Goal: Use online tool/utility: Utilize a website feature to perform a specific function

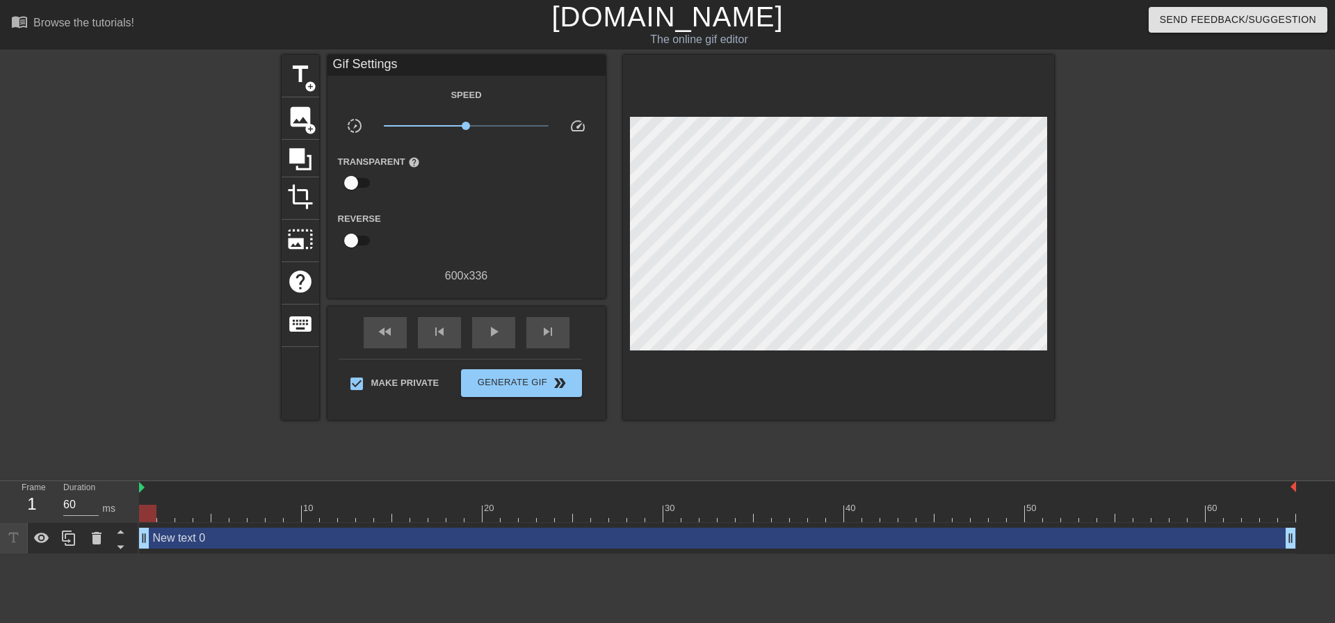
drag, startPoint x: 152, startPoint y: 512, endPoint x: 0, endPoint y: 461, distance: 160.6
click at [0, 467] on div "menu_book Browse the tutorials! [DOMAIN_NAME] The online gif editor Send Feedba…" at bounding box center [667, 277] width 1335 height 554
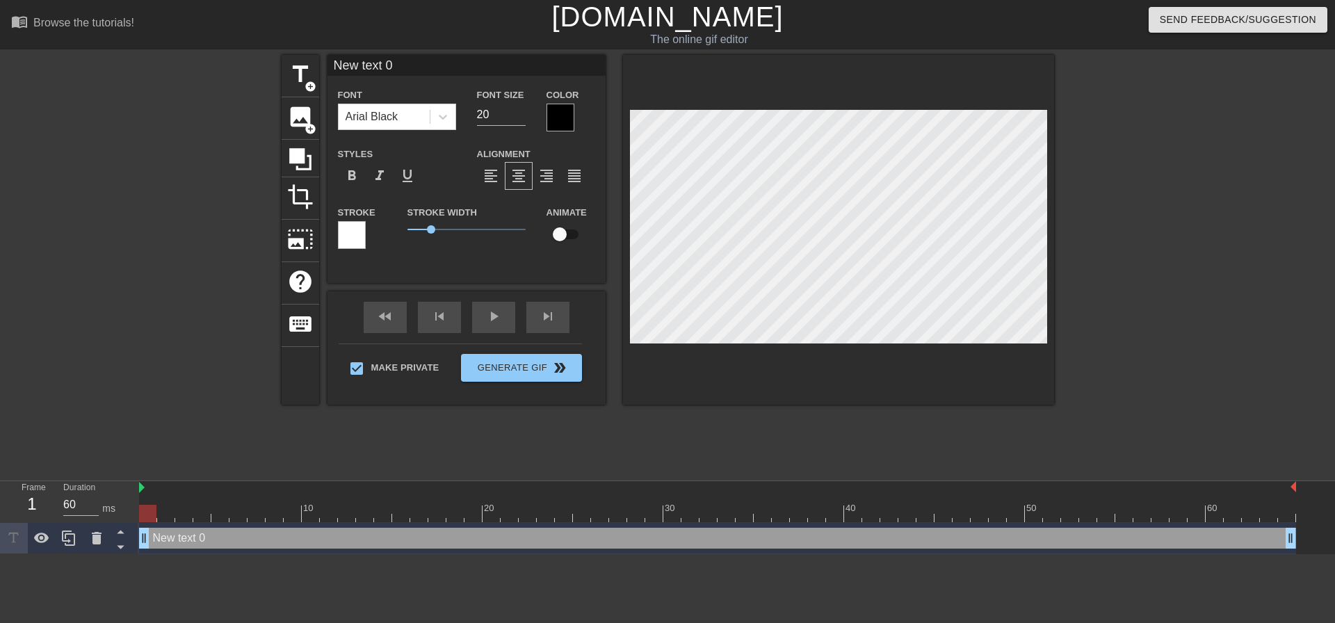
scroll to position [1, 1]
type input "M"
type textarea "M"
type input "My"
type textarea "My"
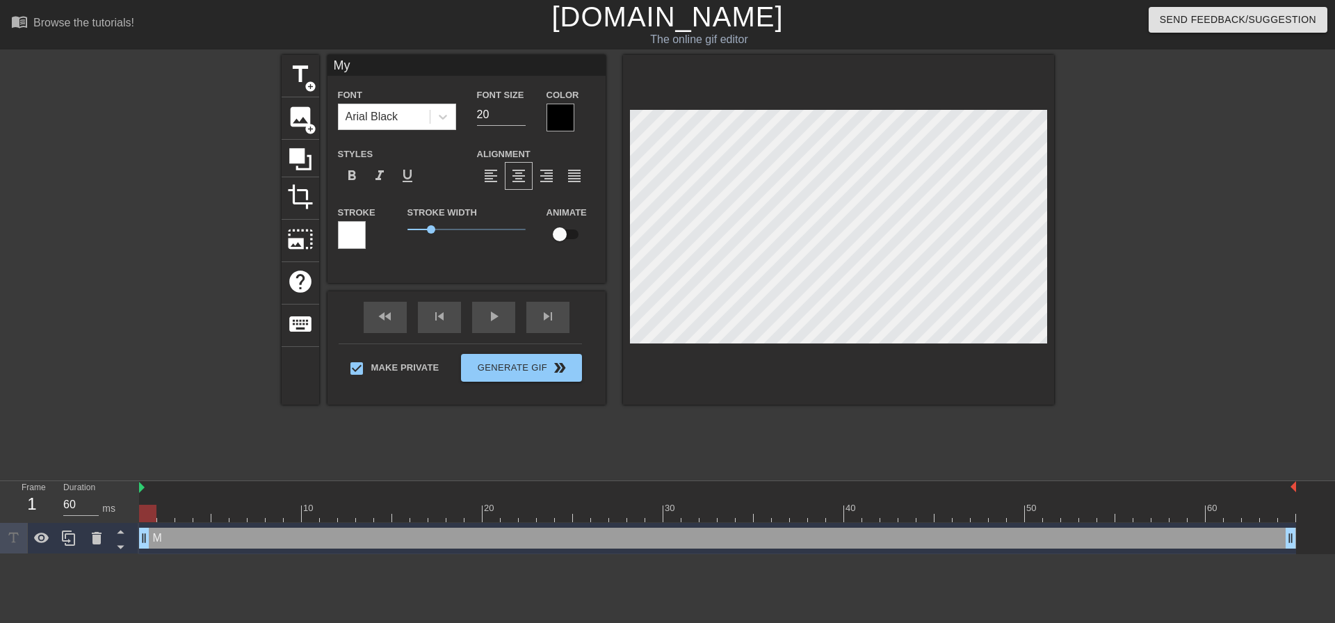
type input "My"
type textarea "My"
type input "My s"
type textarea "My s"
type input "My si"
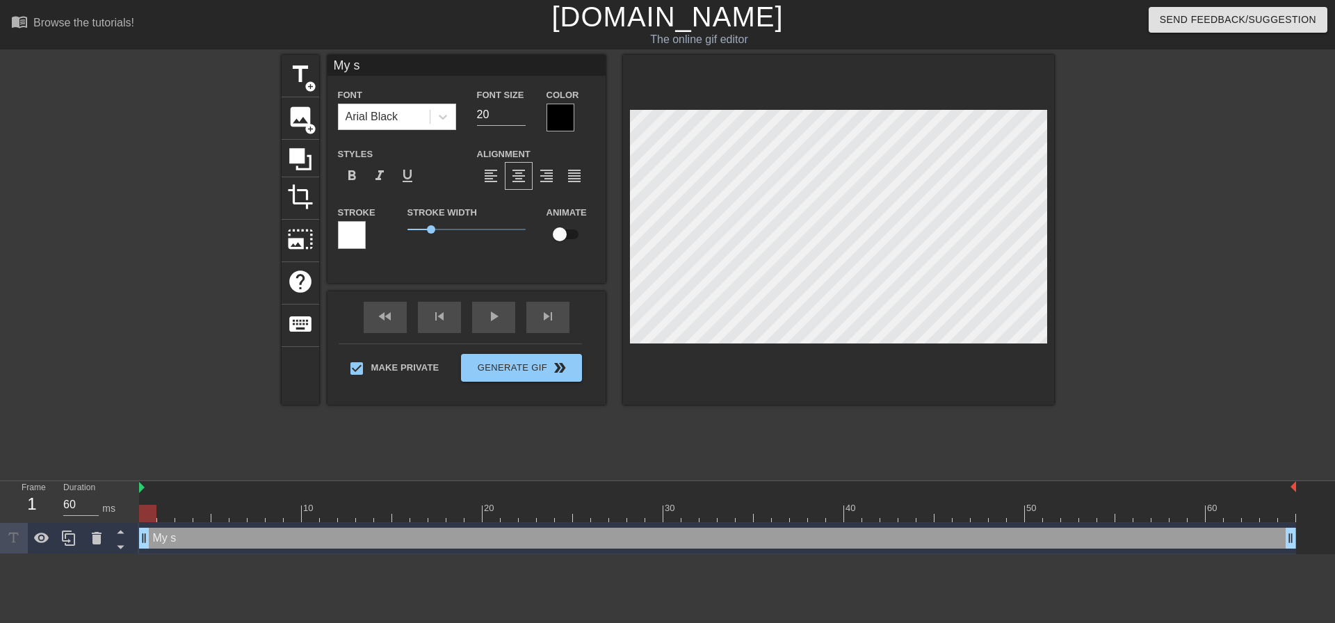
type textarea "My si"
type input "My sis"
type textarea "My sis"
type input "My sist"
type textarea "My sist"
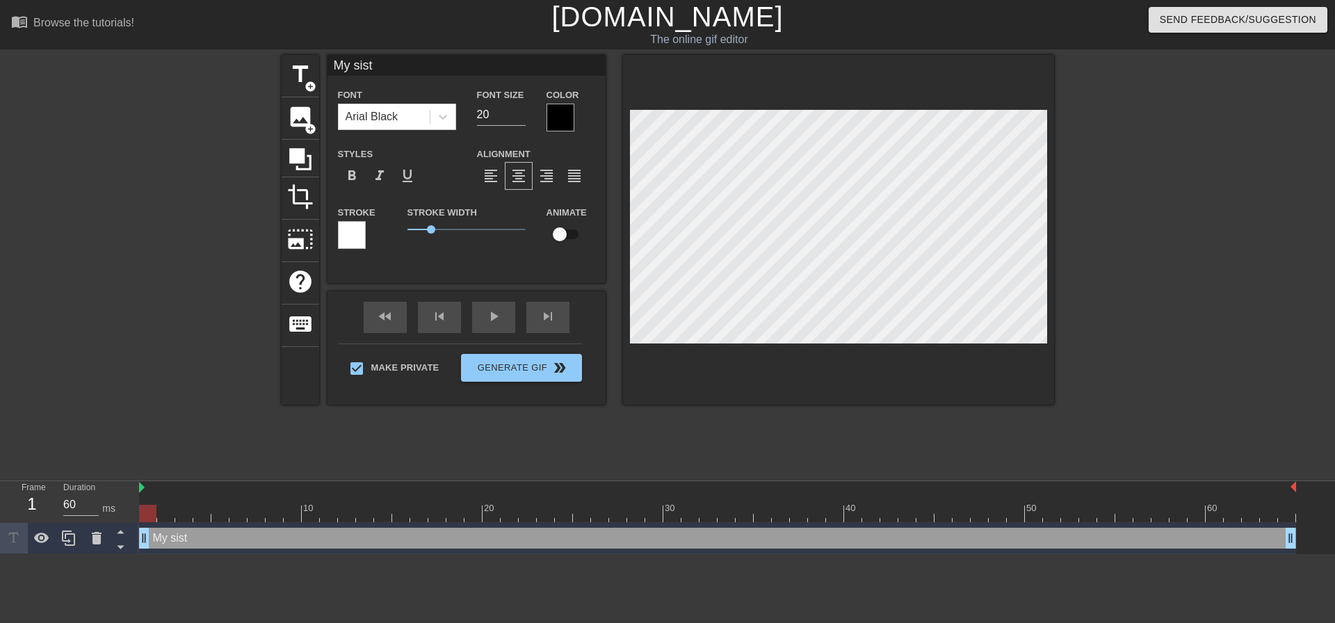
scroll to position [1, 3]
type input "My siste"
type textarea "My siste"
type input "My sister"
type textarea "My sister"
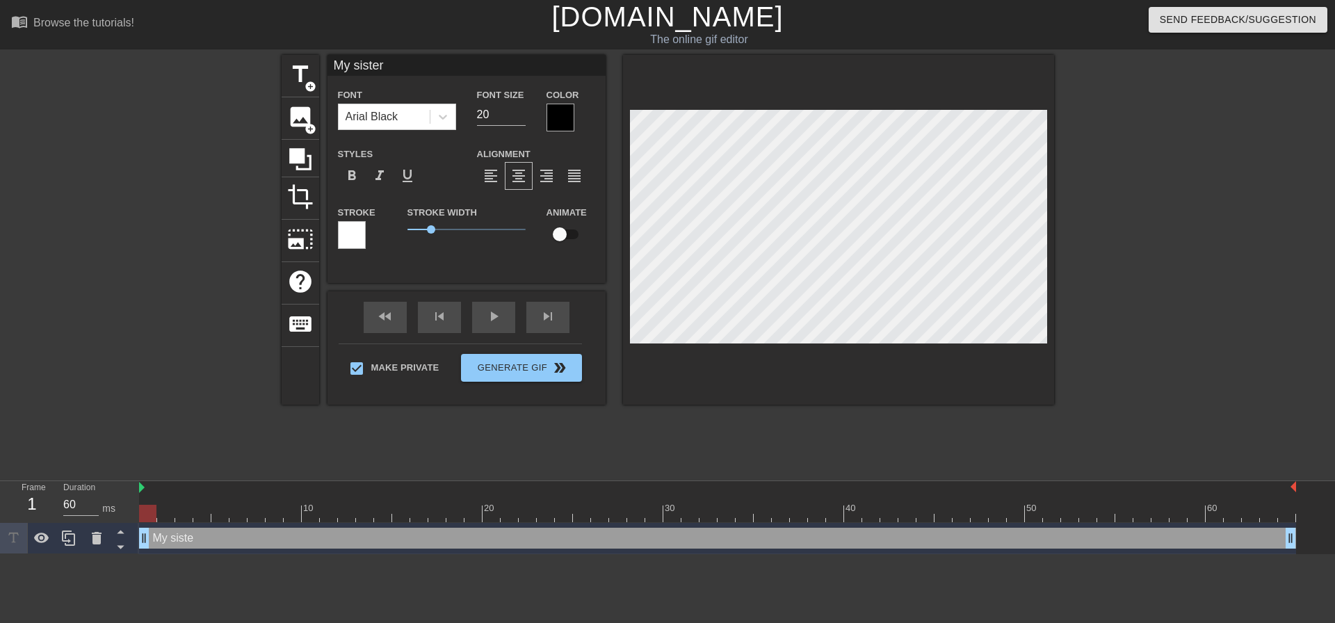
type input "My sister"
type textarea "My sister"
type input "My sister ""
type textarea "My sister ""
type input "My sister "t"
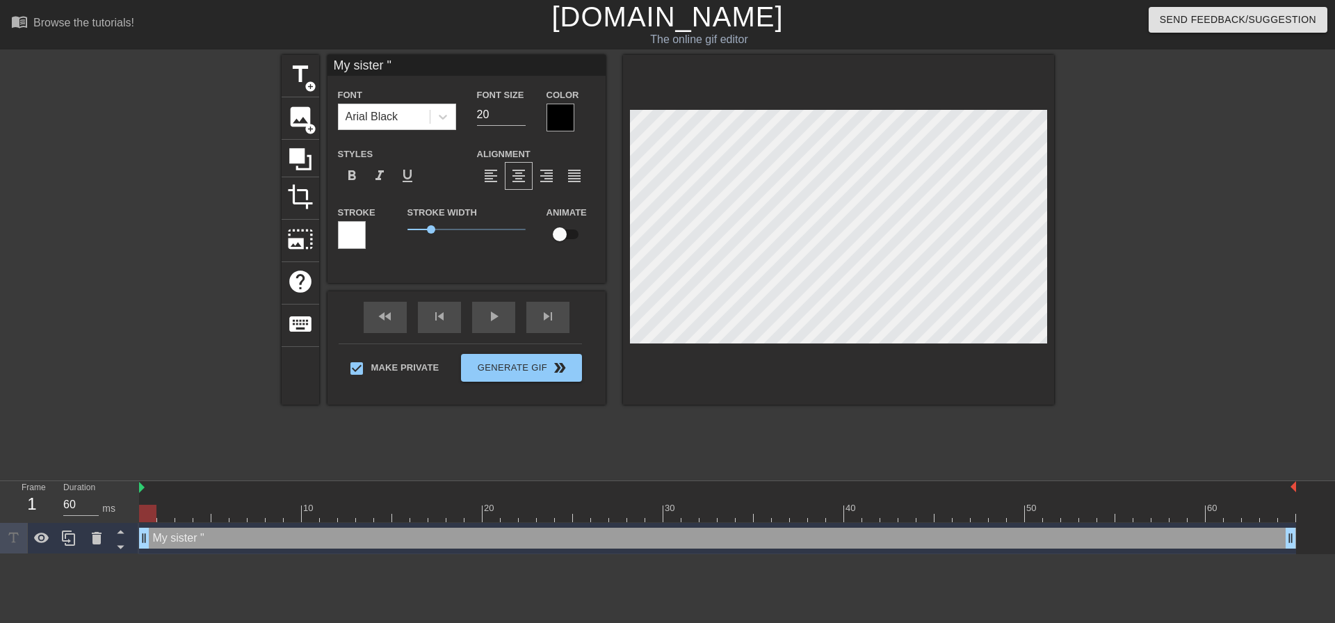
type textarea "My sister "t"
type input "My sister ""
type textarea "My sister ""
type input "My sister "T"
type textarea "My sister "T"
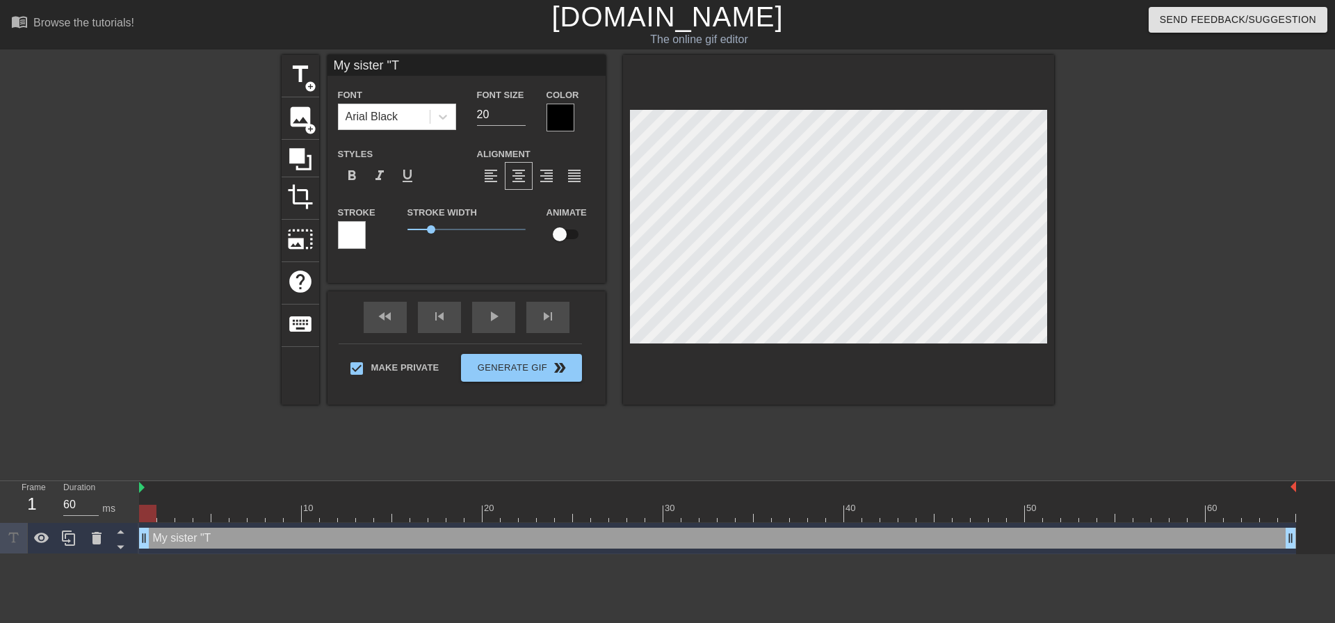
type input "My sister "Ti"
type textarea "My sister "Ti"
type input "My sister "Tit"
type textarea "My sister "Tit"
type input "My sister "Titt"
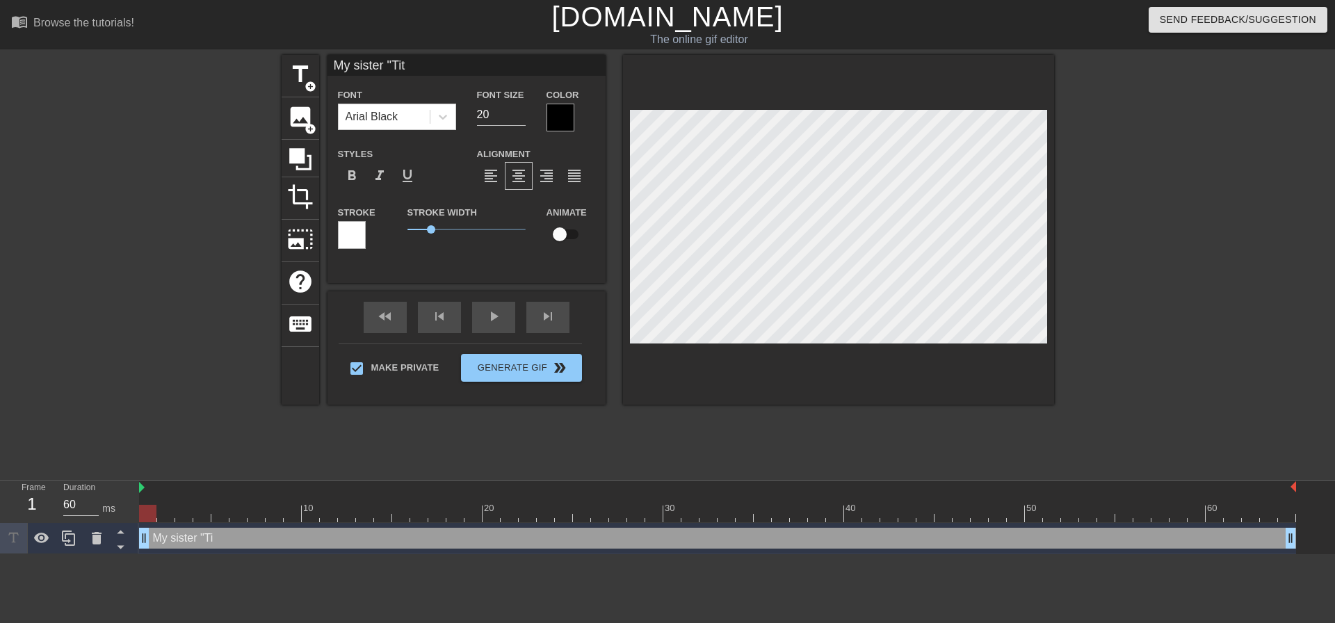
type textarea "My sister "Titt"
type input "My sister "Titty"
type textarea "My sister "Titty"
type input "My sister "Titty"
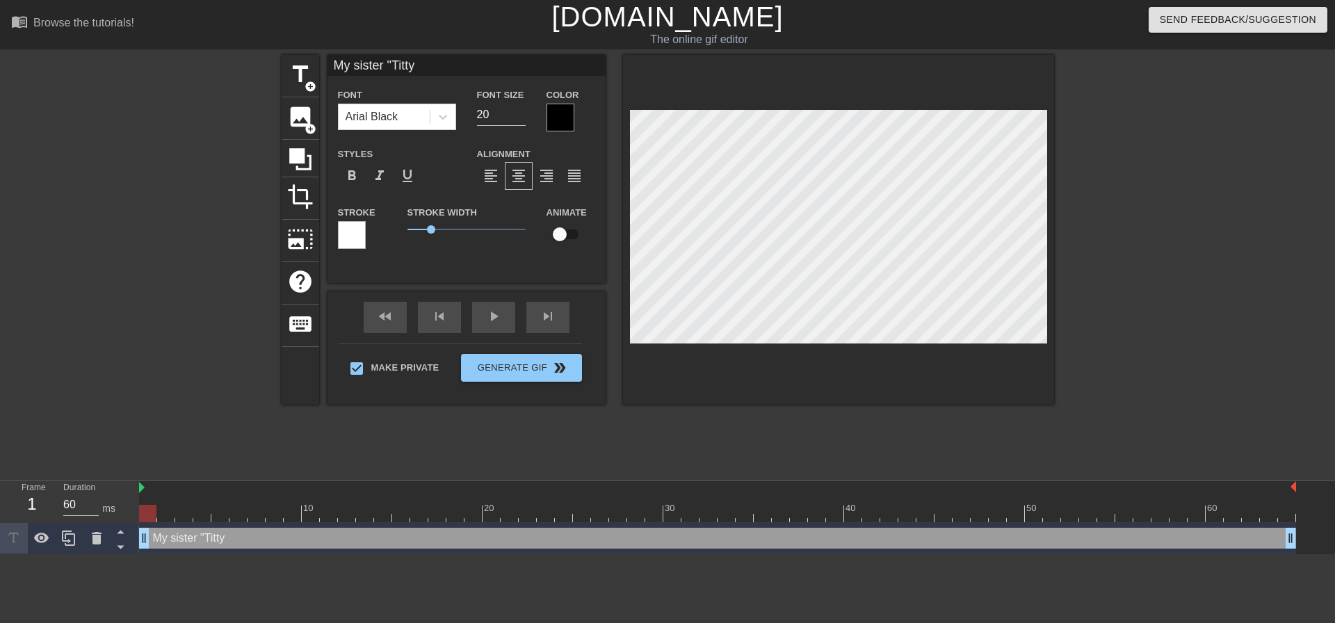
type textarea "My sister "Titty"
type input "My sister "Titty f"
type textarea "My sister "Titty f"
type input "My sister "Titty fu"
type textarea "My sister "Titty fu"
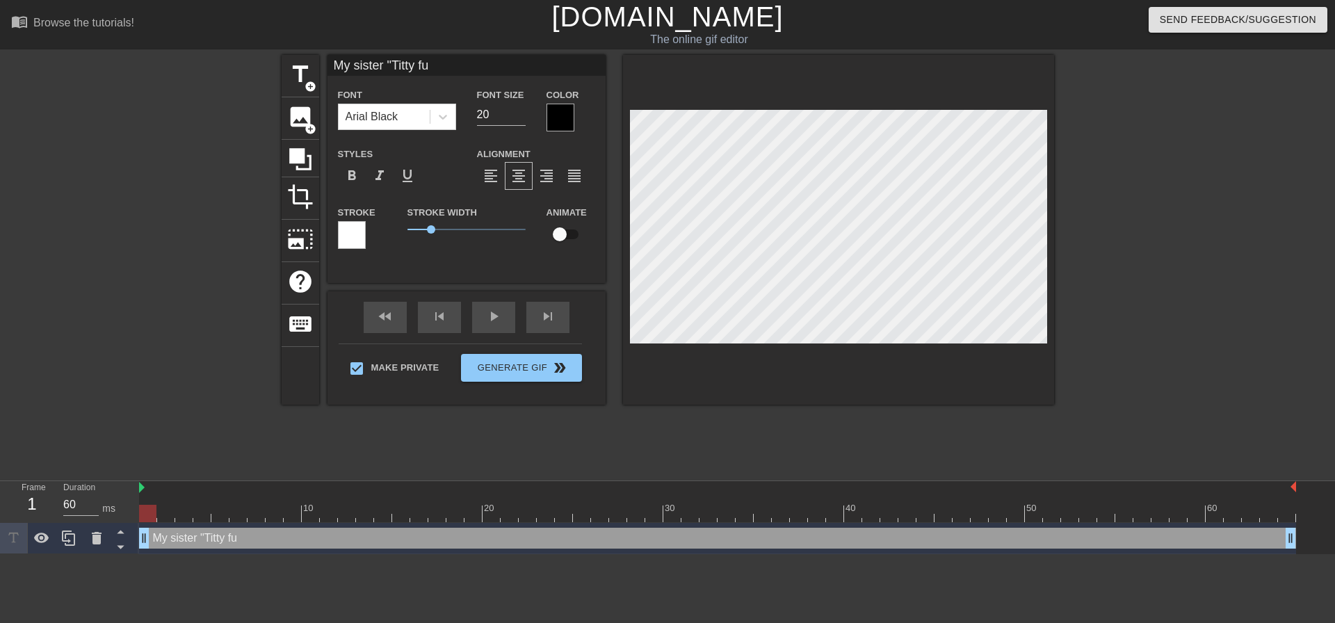
type input "My sister "Titty fuc"
type textarea "My sister "Titty fuc"
type input "My sister "Titty fuck"
type textarea "My sister "Titty fuck"
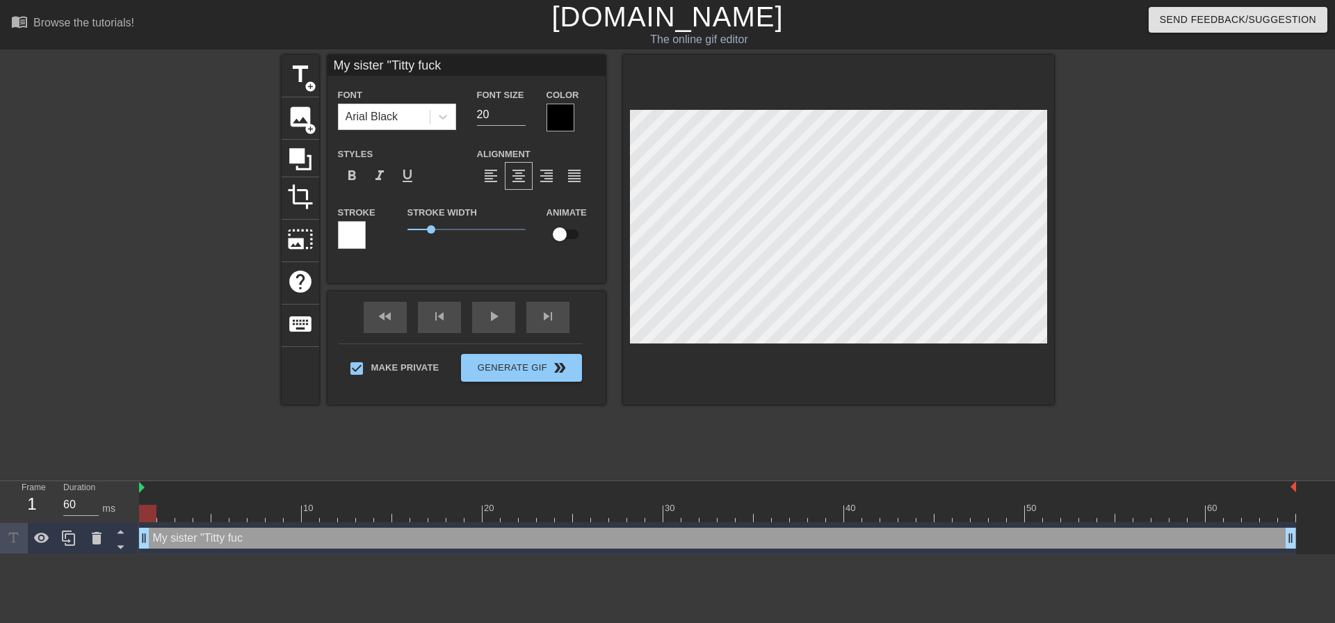
type input "My sister "Titty fucks"
type textarea "My sister "Titty fucks"
type input "My sister "Titty fucks""
type textarea "My sister "Titty fucks""
type input "My sister "Titty fucks""
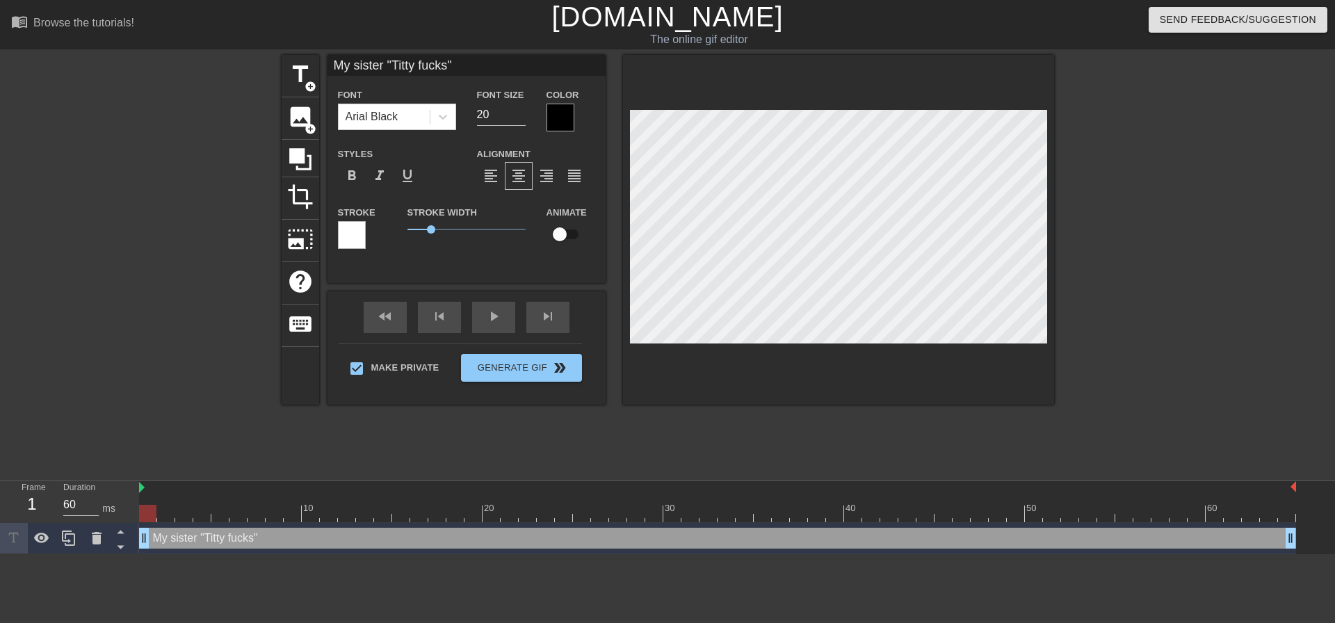
type textarea "My sister "Titty fucks""
type input "My sister "Titty fucks" m"
type textarea "My sister "Titty fucks" m"
type input "My sister "Titty fucks" my"
type textarea "My sister "Titty fucks" my"
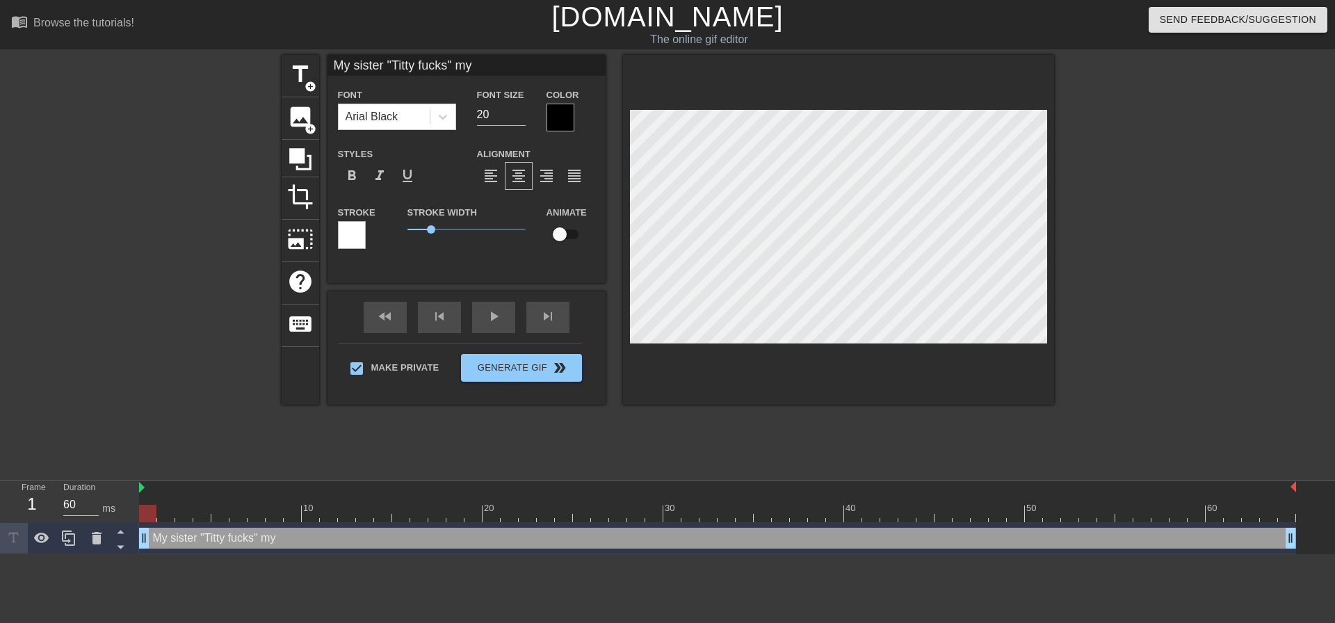
type input "My sister "Titty fucks" my"
type textarea "My sister "Titty fucks" my"
type input "My sister "Titty fucks" my g"
type textarea "My sister "Titty fucks" my g"
type input "My sister "Titty fucks" my gi"
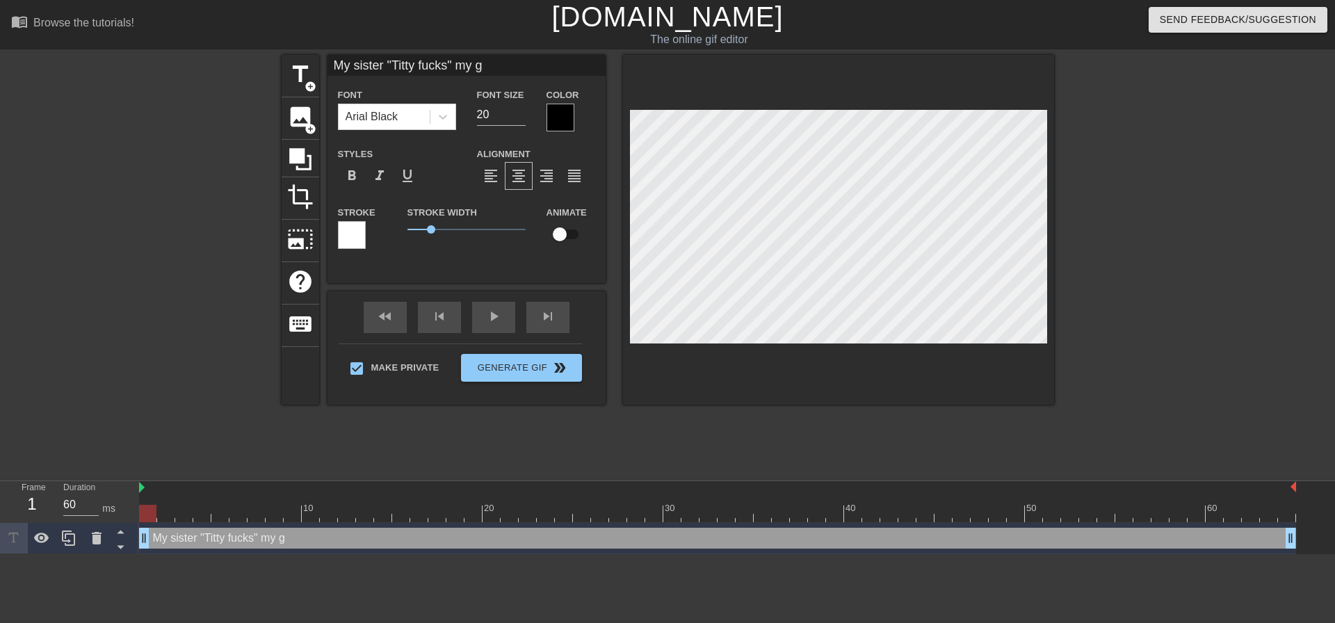
type textarea "My sister "Titty fucks" my gi"
type input "My sister "Titty fucks" my gir"
type textarea "My sister "Titty fucks" my gir"
type input "My sister "Titty fucks" my girl"
type textarea "My sister "Titty fucks" my girl"
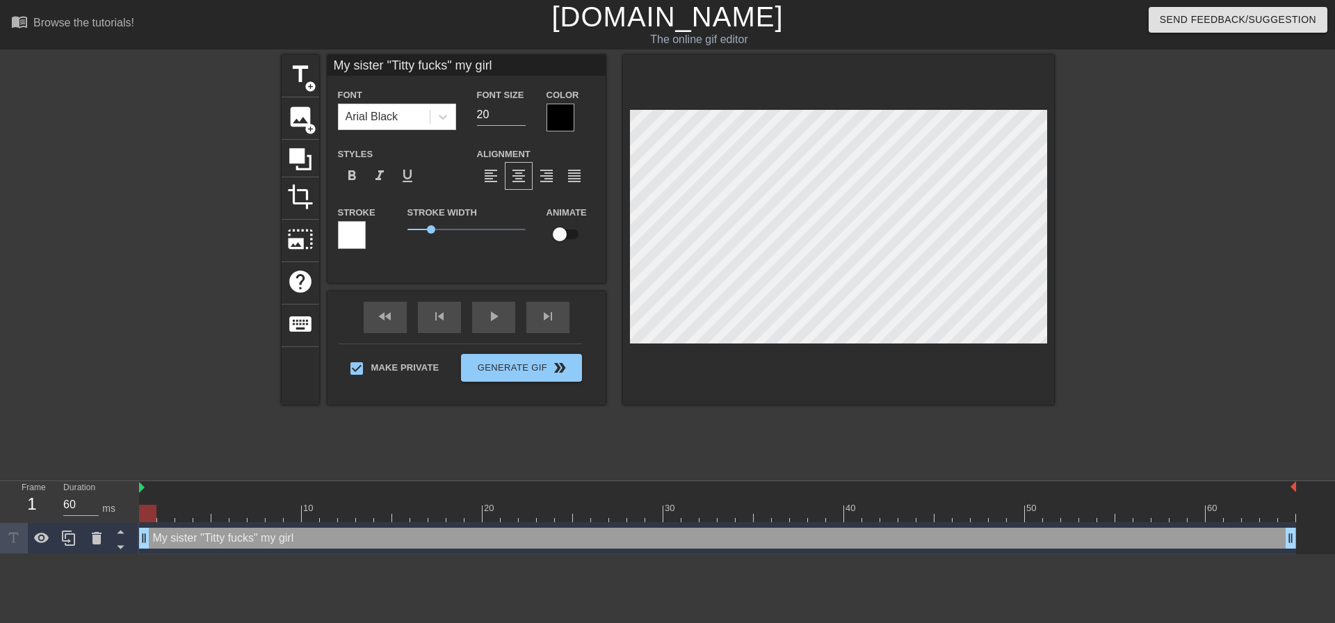
type input "My sister "Titty fucks" my girlf"
type textarea "My sister "Titty fucks" my girlf"
type input "My sister "Titty fucks" my girlfr"
type textarea "My sister "Titty fucks" my girlfr"
type input "My sister "Titty fucks" my girlfri"
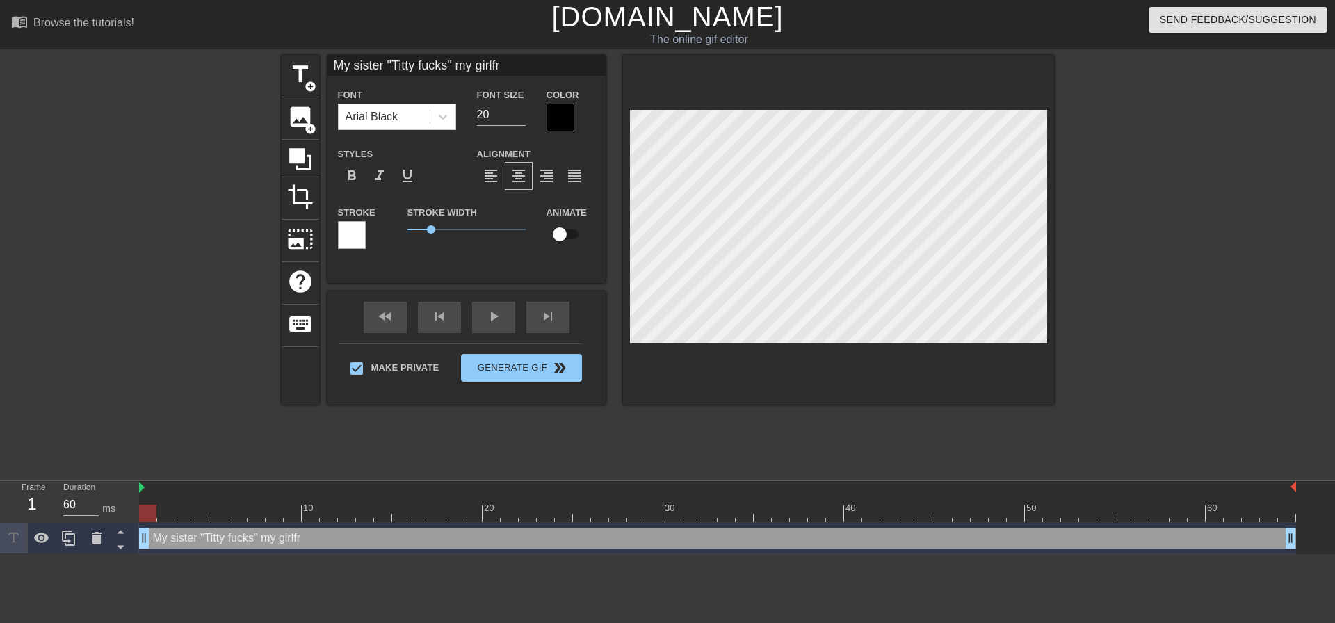
type textarea "My sister "Titty fucks" my girlfri"
type input "My sister "Titty fucks" my girlfrie"
type textarea "My sister "Titty fucks" my girlfrie"
type input "My sister "Titty fucks" my girlfrien"
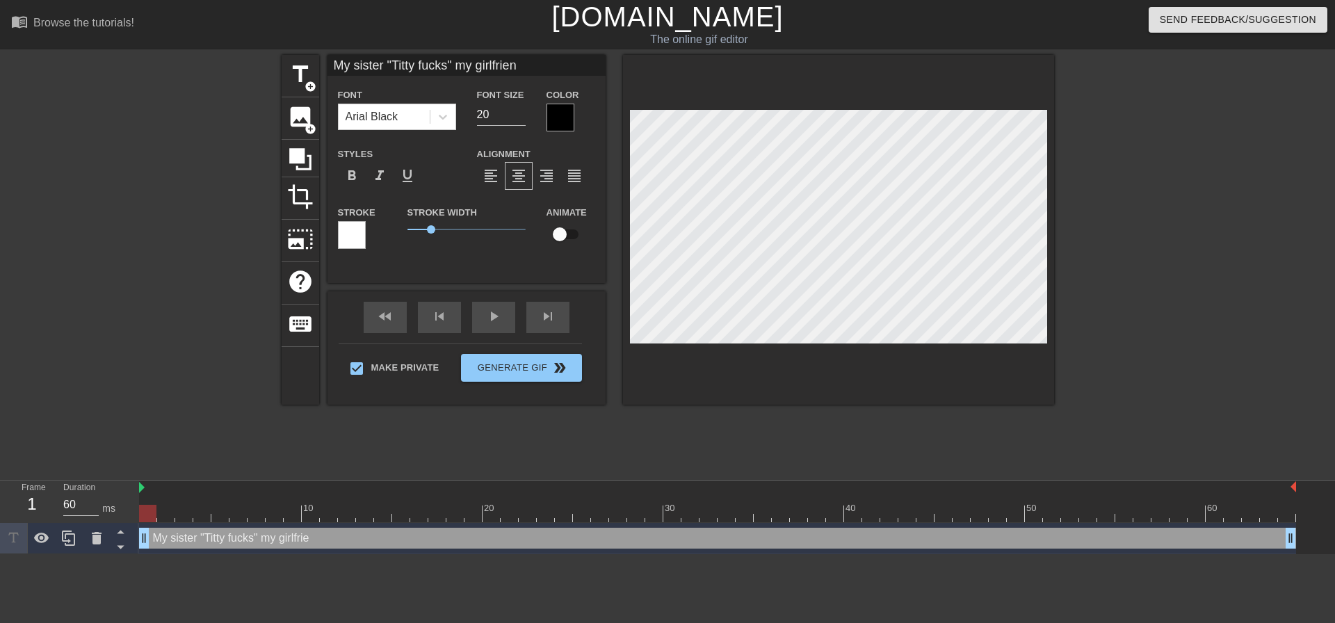
type textarea "My sister "Titty fucks" my girlfriend"
type input "My sister "Titty fucks" my girlfriend"
type textarea "My sister "Titty fucks" my girlfriend"
type input "My sister "Titty fucks" my girlfriend"
type textarea "My sister "Titty fucks" my girlfriend"
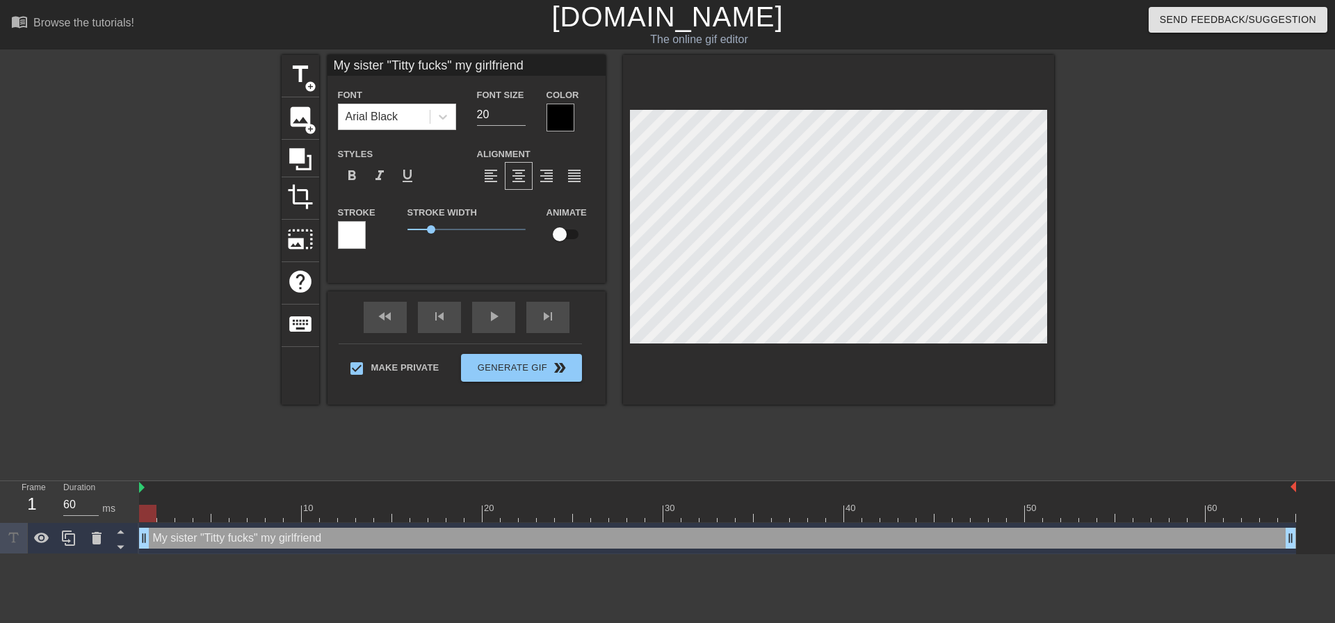
scroll to position [2, 1]
type input "My sister "Titty fucks" my girlfriend a"
type textarea "My sister "Titty fucks" my girlfriend a"
type input "My sister "Titty fucks" my girlfriend am"
type textarea "My sister "Titty fucks" my girlfriend am"
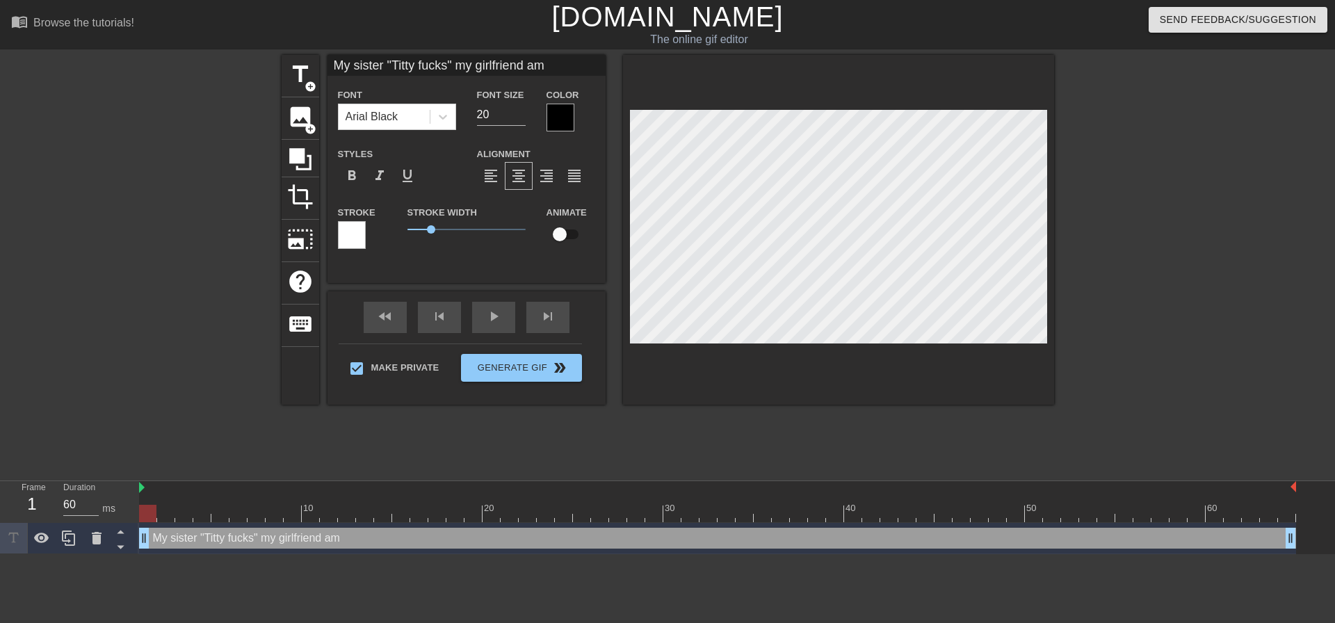
type input "My sister "Titty fucks" my girlfriend a"
type textarea "My sister "Titty fucks" my girlfriend a"
type input "My sister "Titty fucks" my girlfriend an"
type textarea "My sister "Titty fucks" my girlfriend an"
type input "My sister "Titty fucks" my girlfriend any"
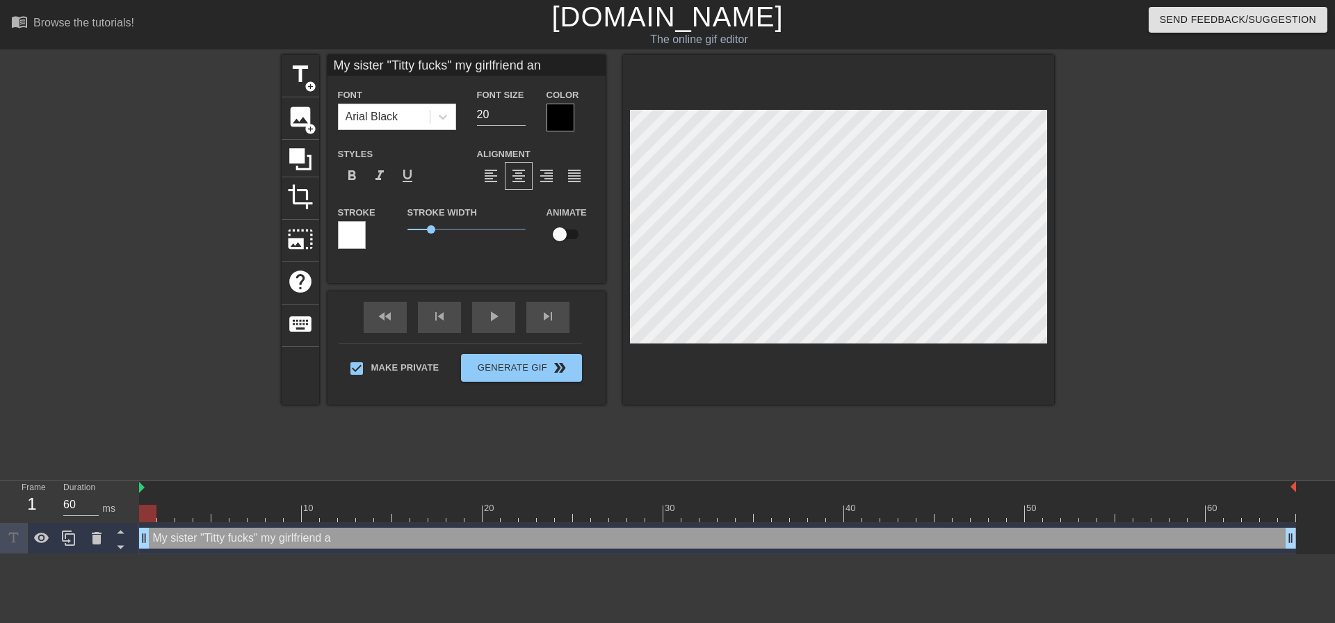
type textarea "My sister "Titty fucks" my girlfriend any"
type input "My sister "Titty fucks" my girlfriend anyt"
type textarea "My sister "Titty fucks" my girlfriend anyt"
type input "My sister "Titty fucks" my girlfriend anyti"
type textarea "My sister "Titty fucks" my girlfriend anyti"
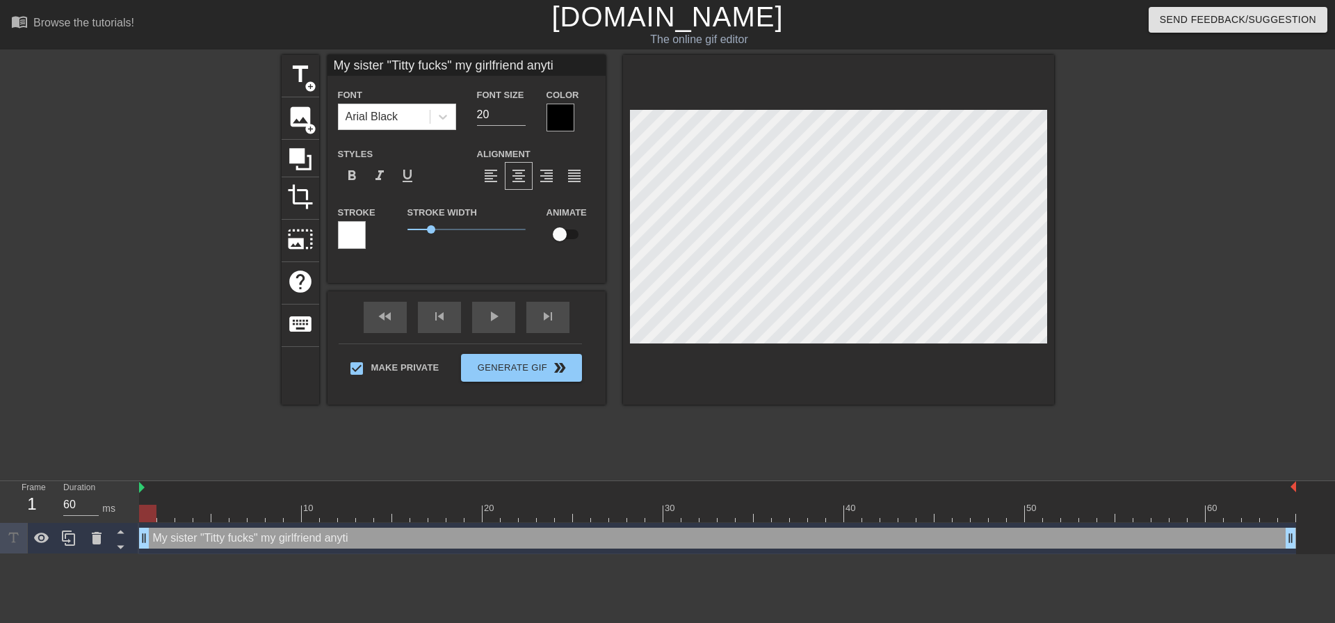
type input "My sister "Titty fucks" my girlfriend anytim"
type textarea "My sister "Titty fucks" my girlfriend anytim"
type input "My sister "Titty fucks" my girlfriend anytime"
type textarea "My sister "Titty fucks" my girlfriend anytime"
type input "My sister "Titty fucks" my girlfriend anytime"
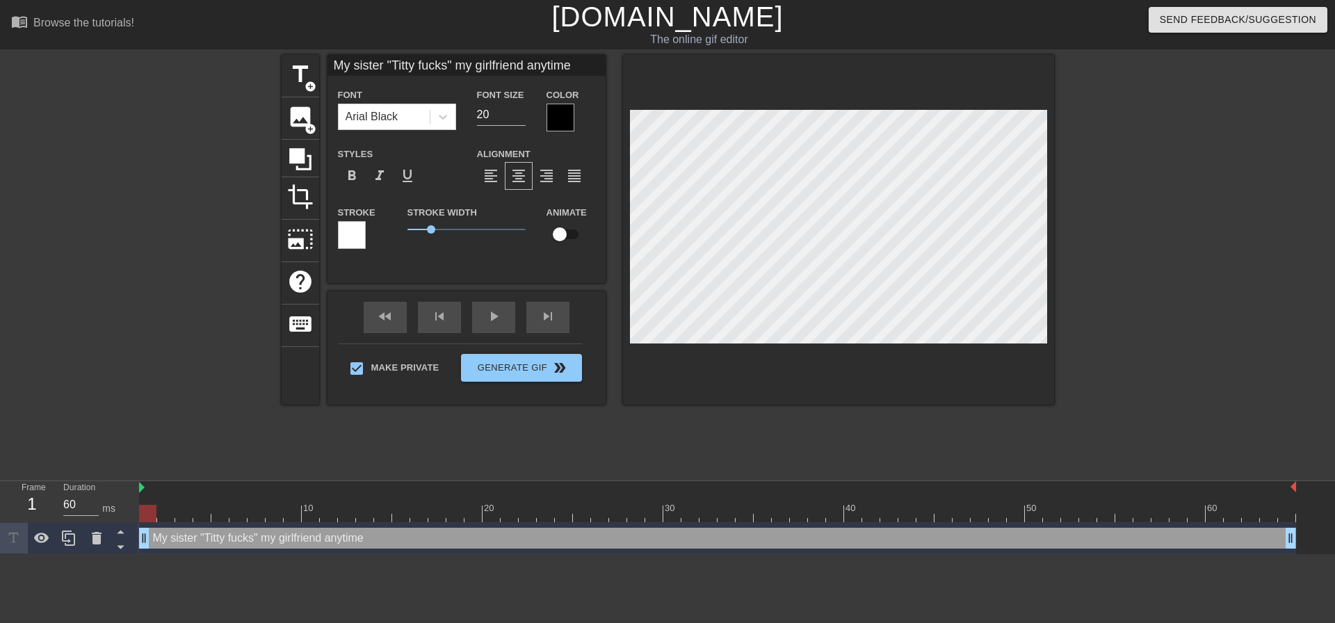
type textarea "My sister "Titty fucks" my girlfriend anytime"
type input "My sister "Titty fucks" my girlfriend anytime s"
type textarea "My sister "Titty fucks" my girlfriend anytime s"
type input "My sister "Titty fucks" my girlfriend anytime sh"
type textarea "My sister "Titty fucks" my girlfriend anytime sh"
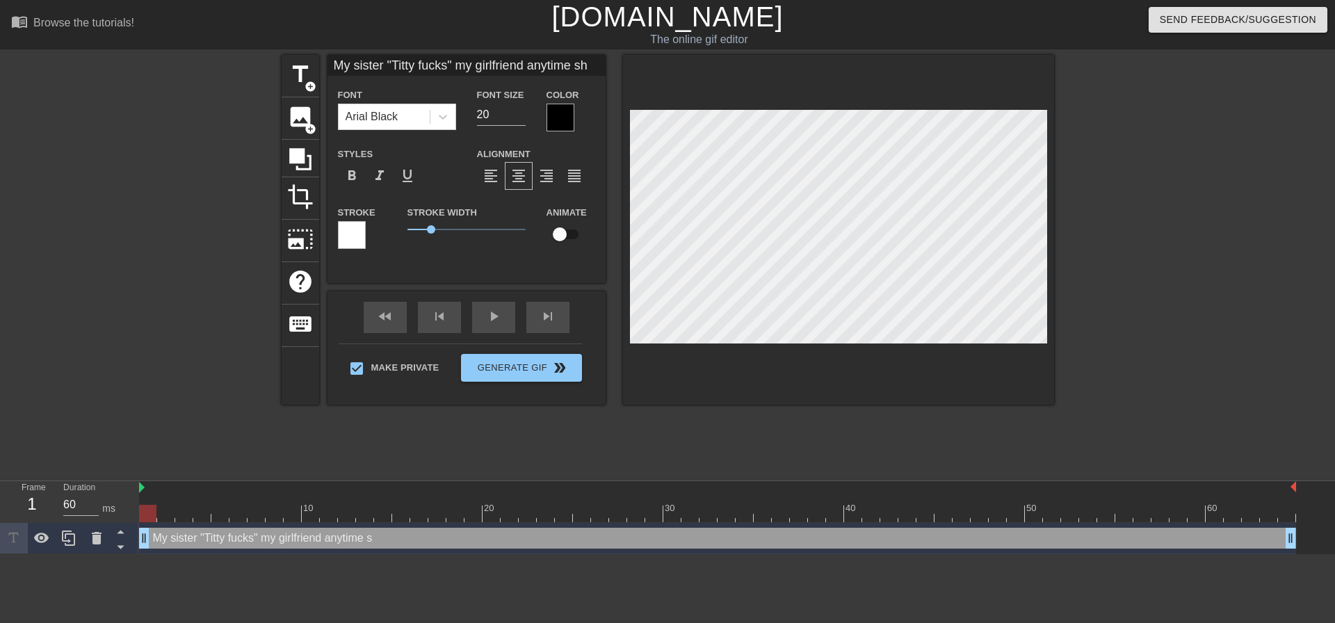
type input "My sister "Titty fucks" my girlfriend anytime she"
type textarea "My sister "Titty fucks" my girlfriend anytime she"
type input "My sister "Titty fucks" my girlfriend anytime she"
type textarea "My sister "Titty fucks" my girlfriend anytime she"
type input "My sister "Titty fucks" my girlfriend anytime she w"
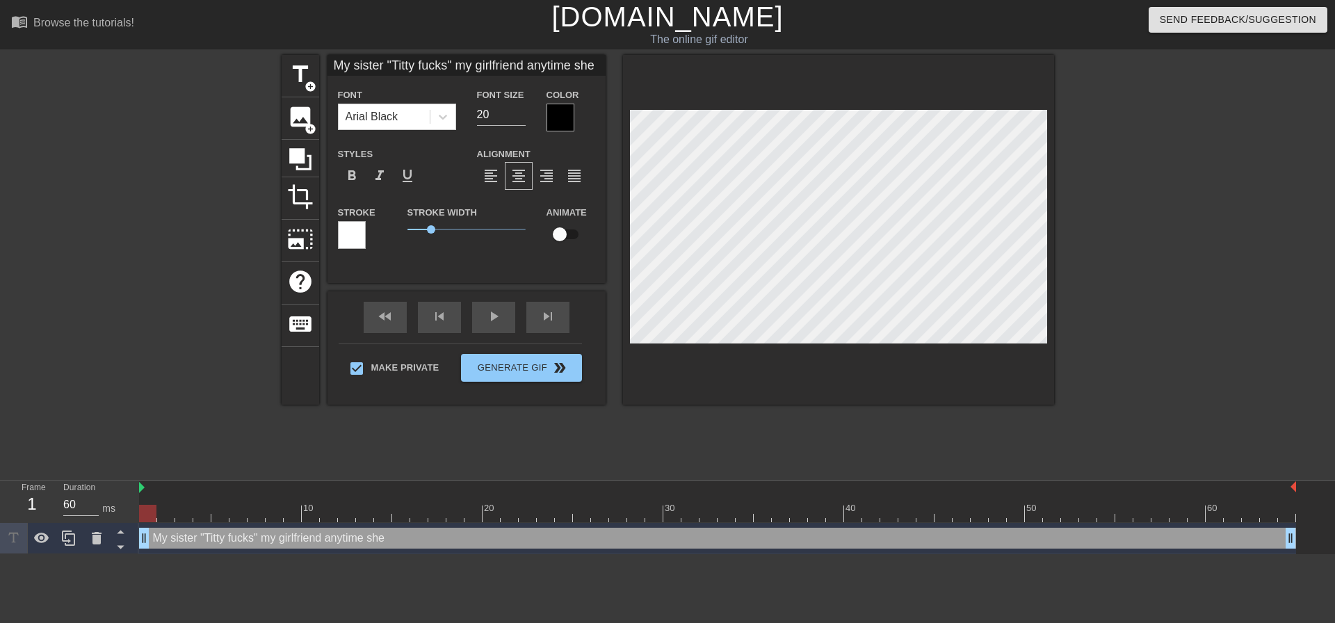
type textarea "My sister "Titty fucks" my girlfriend anytime she w"
type input "My sister "Titty fucks" my girlfriend anytime she wa"
type textarea "My sister "Titty fucks" my girlfriend anytime she wa"
type input "My sister "Titty fucks" my girlfriend anytime she wan"
type textarea "My sister "Titty fucks" my girlfriend anytime she wan"
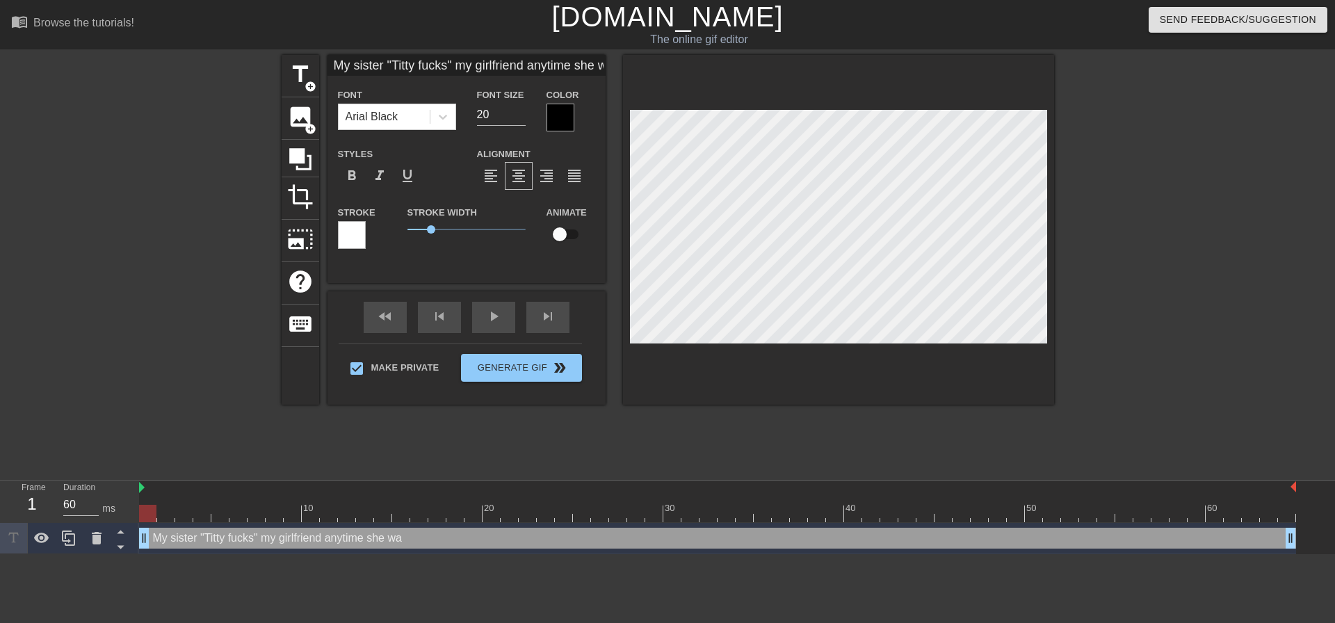
type input "My sister "Titty fucks" my girlfriend anytime she want"
type textarea "My sister "Titty fucks" my girlfriend anytime she want"
type input "My sister "Titty fucks" my girlfriend anytime she wants"
type textarea "My sister "Titty fucks" my girlfriend anytime she wants"
type input "My sister "Titty fucks" my girlfriend anytime she wants"
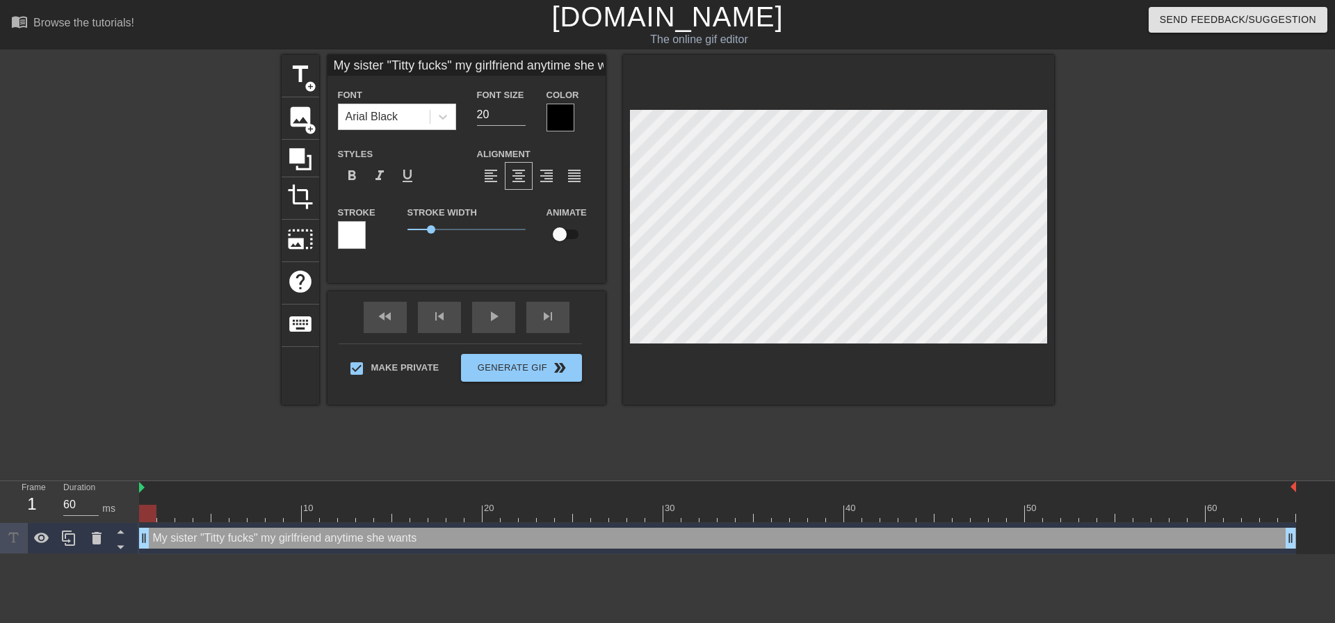
type textarea "My sister "Titty fucks" my girlfriend anytime she wants"
type input "My sister "Titty fucks" my girlfriend anytime she wants"
type textarea "My sister "Titty fucks" my girlfriend anytime she wants"
type input "My sister "Titty fucks" my girlfriend anytime she want"
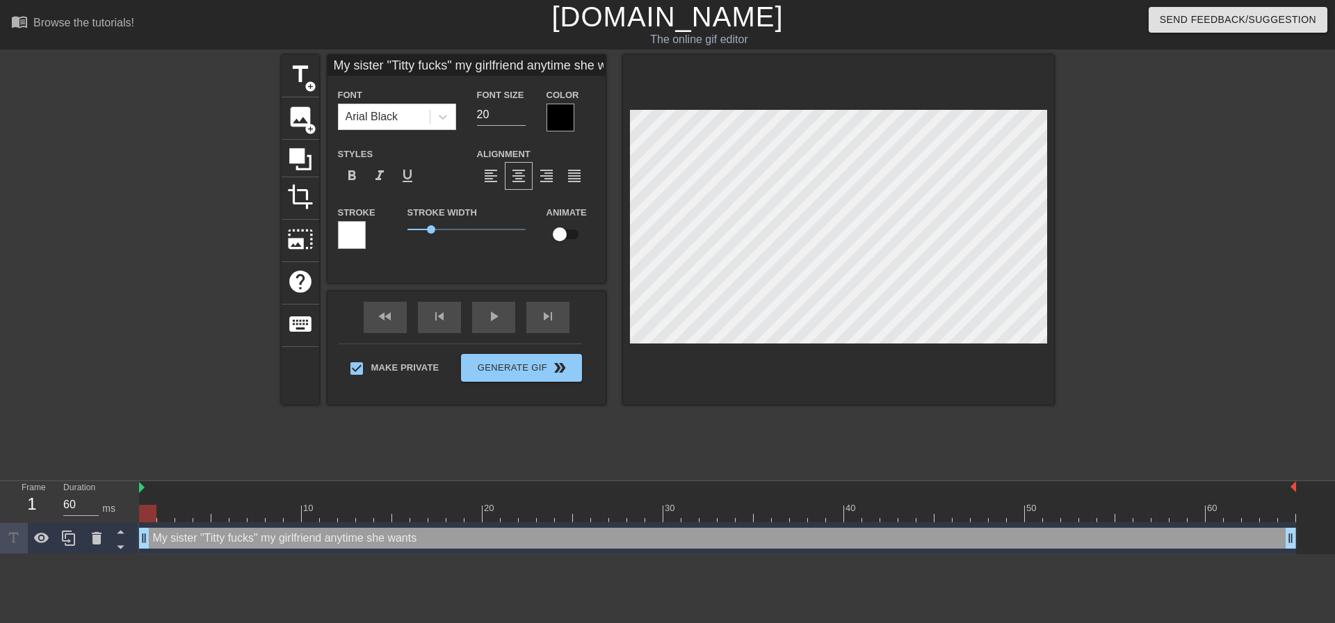
type textarea "My sister "Titty fucks" my girlfriend anytime she want"
type input "My sister "Titty fucks" my girlfriend anytime she want;"
type textarea "My sister "Titty fucks" my girlfriend anytime she want;"
type input "My sister "Titty fucks" my girlfriend anytime she want;s"
type textarea "My sister "Titty fucks" my girlfriend anytime she want;s"
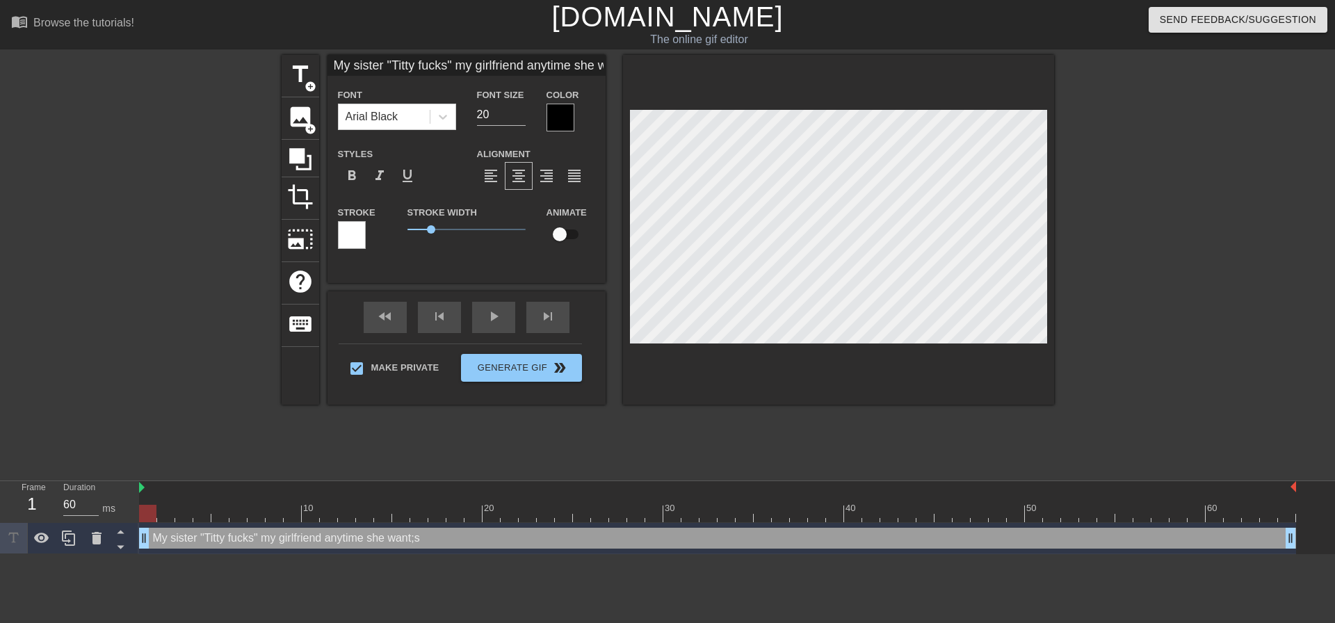
type input "My sister "Titty fucks" my girlfriend anytime she want;s"
type textarea "My sister "Titty fucks" my girlfriend anytime she want;s"
type input "My sister "Titty fucks" my girlfriend anytime she want;s"
type textarea "My sister "Titty fucks" my girlfriend anytime she want;s"
type input "My sister "Titty fucks" my girlfriend anytime she want;"
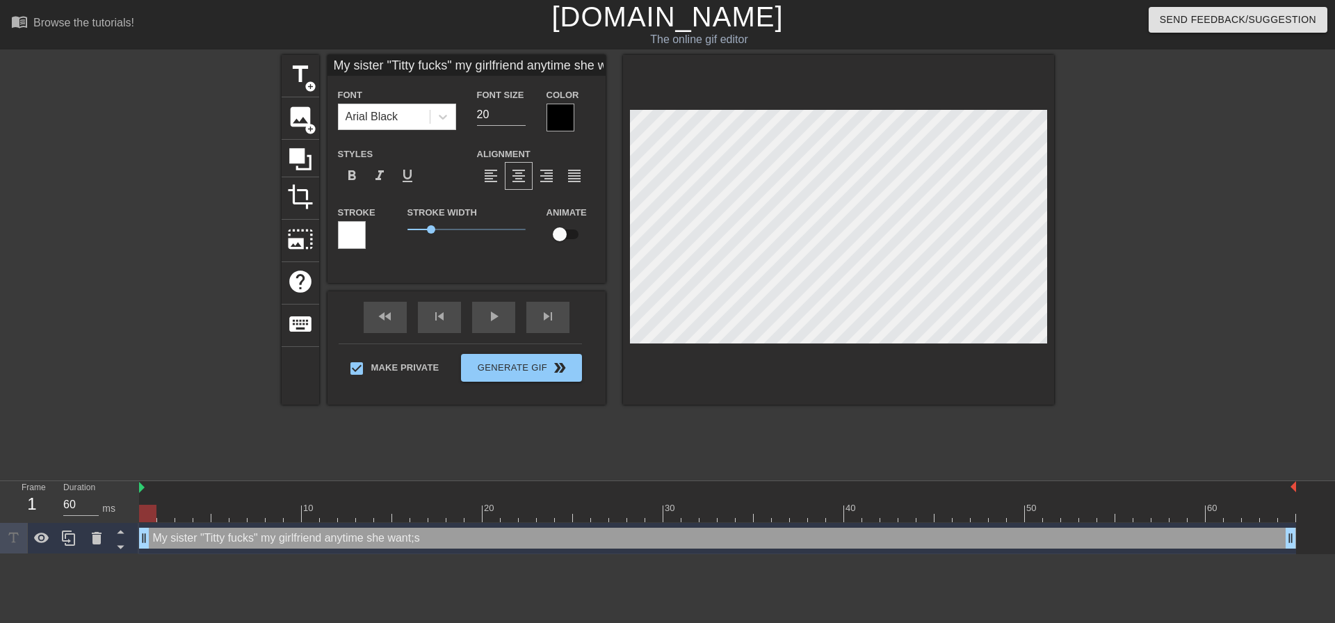
type textarea "My sister "Titty fucks" my girlfriend anytime she want;"
type input "My sister "Titty fucks" my girlfriend anytime she want"
type textarea "My sister "Titty fucks" my girlfriend anytime she want"
type input "My sister "Titty fucks" my girlfriend anytime she want'"
type textarea "My sister "Titty fucks" my girlfriend anytime she want's"
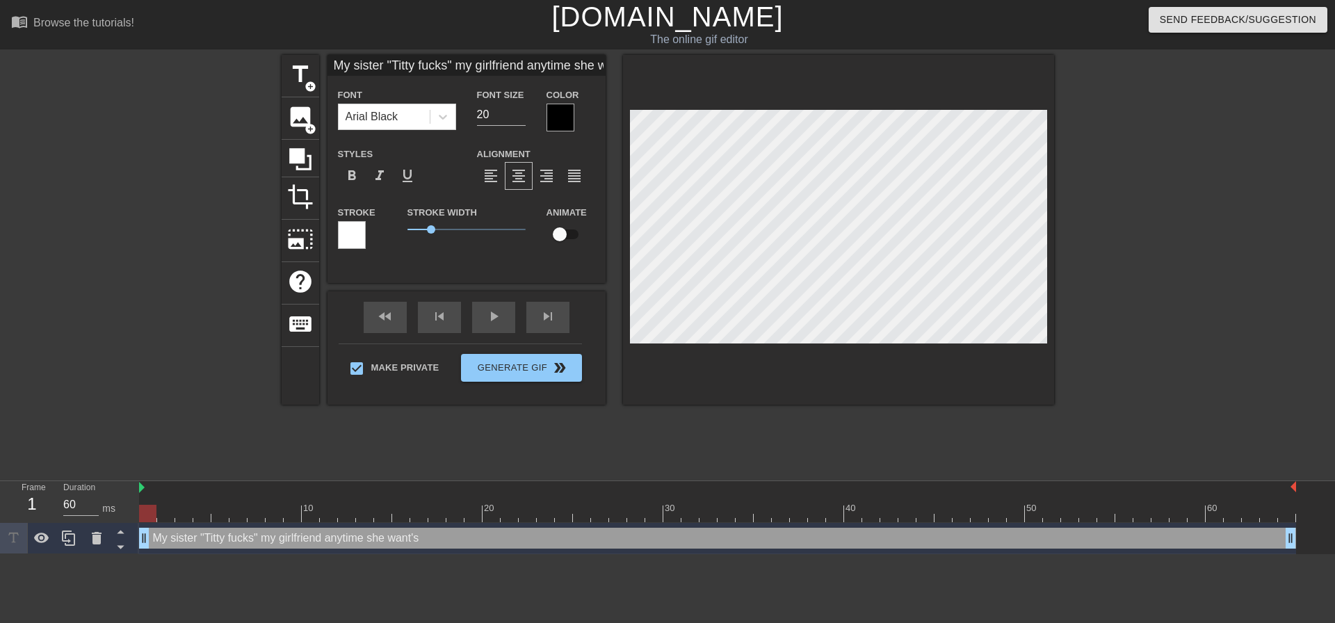
type input "My sister "Titty fucks" my girlfriend anytime she want's"
type textarea "My sister "Titty fucks" my girlfriend anytime she want's"
type input "My sister "Titty fucks" my girlfriend anytime she want's n"
type textarea "My sister "Titty fucks" my girlfriend anytime she want's n"
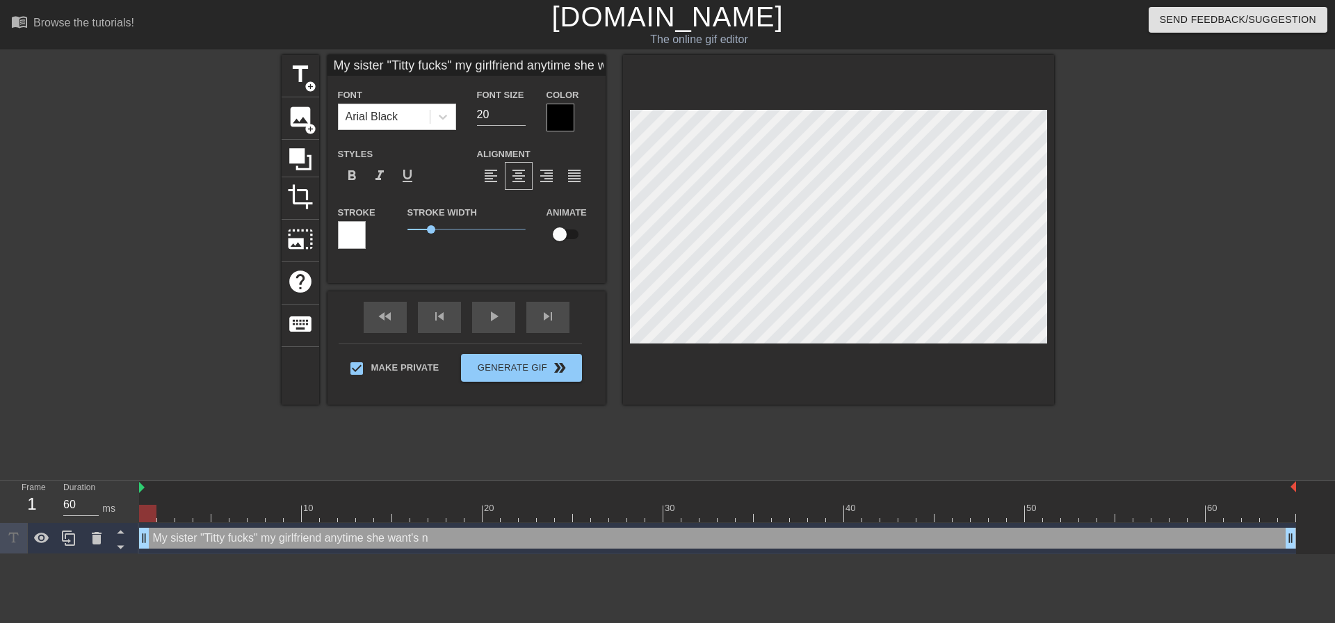
type input "My sister "Titty fucks" my girlfriend anytime she want's"
type textarea "My sister "Titty fucks" my girlfriend anytime she want's"
type input "My sister "Titty fucks" my girlfriend anytime she want's"
type textarea "My sister "Titty fucks" my girlfriend anytime she want's"
type input "My sister "Titty fucks" my girlfriend anytime she want's."
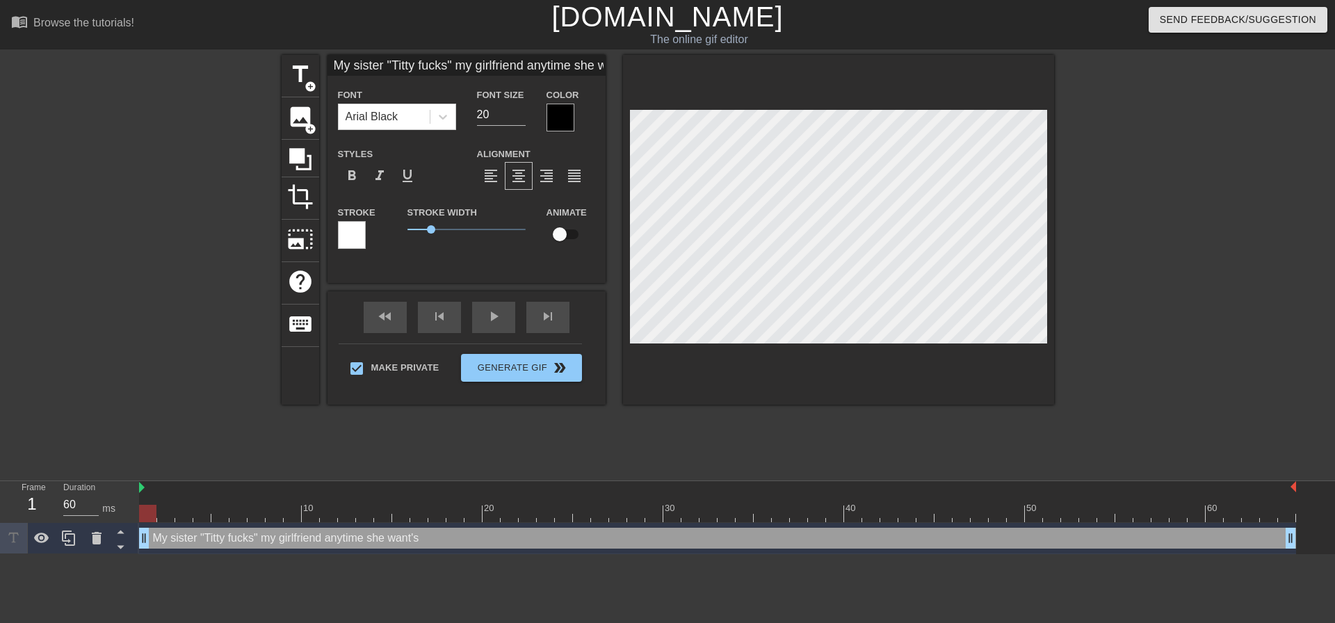
type textarea "My sister "Titty fucks" my girlfriend anytime she want's."
type input "My sister "Titty fucks" my girlfriend anytime she want's.."
type textarea "My sister "Titty fucks" my girlfriend anytime she want's.."
type input "My sister "Titty fucks" my girlfriend anytime she want's..."
type textarea "My sister "Titty fucks" my girlfriend anytime she want's..."
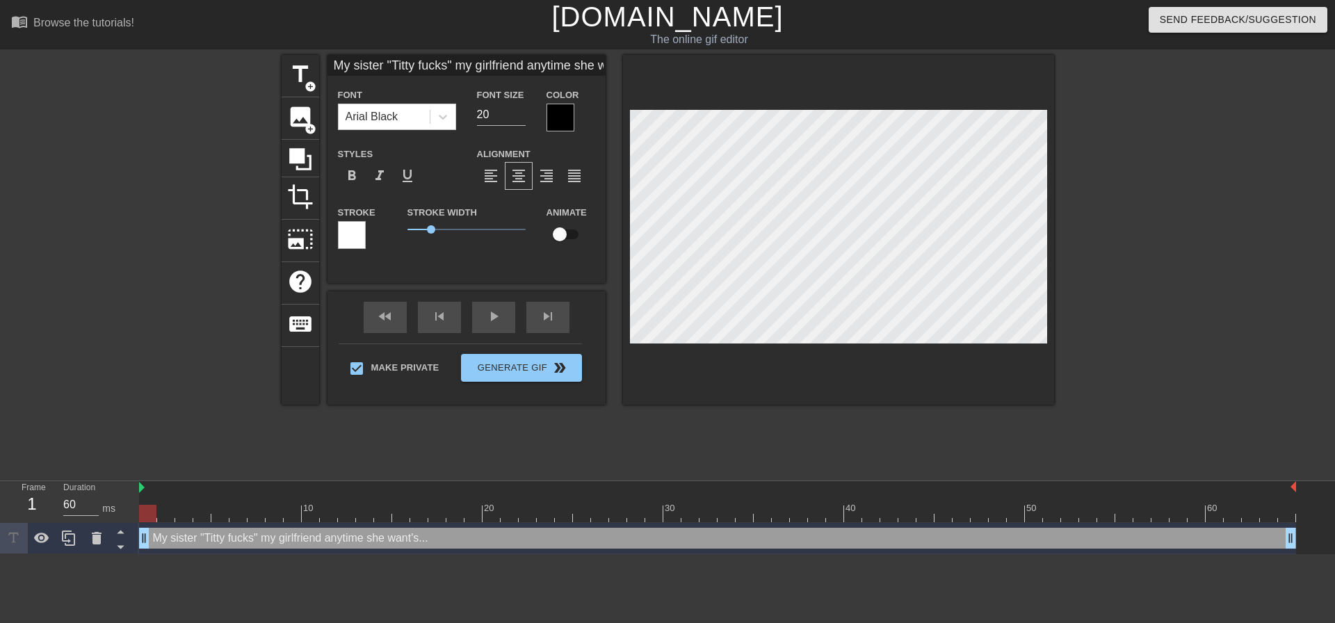
type input "My sister "Titty fucks" my girlfriend anytime she want's..."
type textarea "My sister "Titty fucks" my girlfriend anytime she want's..."
type input "My sister "Titty fucks" my girlfriend anytime she want's..."
type textarea "My sister "Titty fucks" my girlfriend anytime she want's..."
type input "My sister "Titty fucks" my girlfriend anytime she want's..."
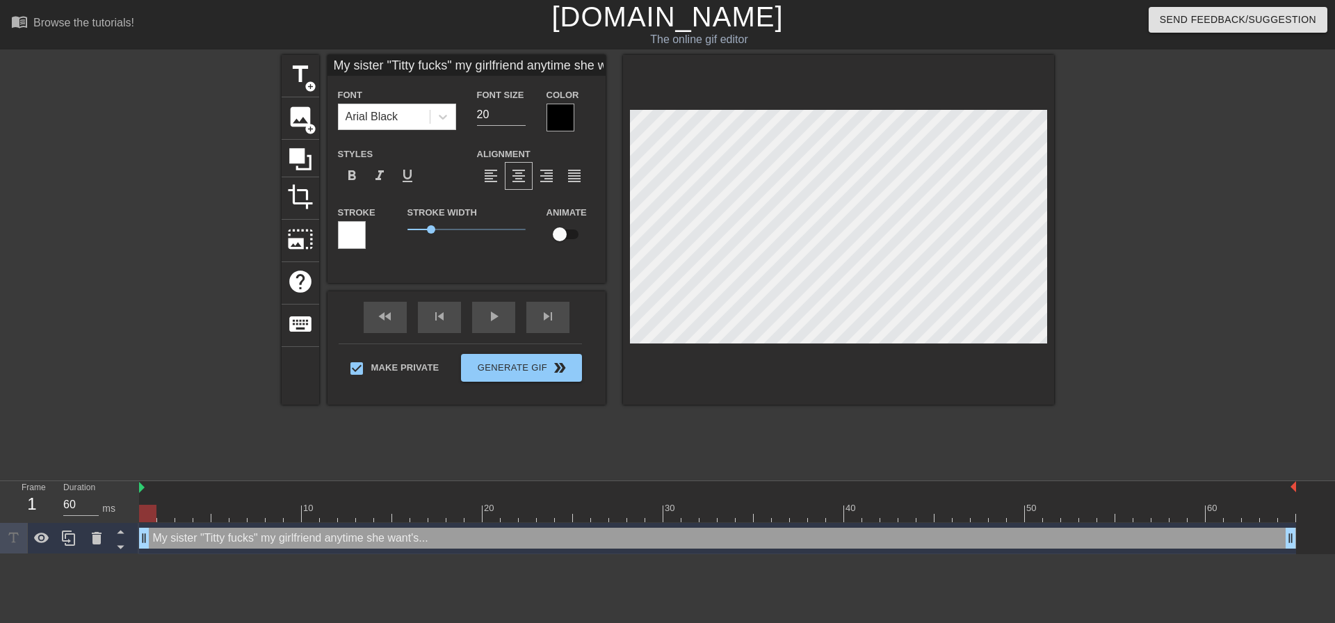
type textarea "My sister "Titty fucks" my girlfriend anytime she want's..."
type input "My sister "Titty fucks" my girlfriend anytime she want's..."
type textarea "My sister "Titty fucks" my girlfriend anytime she want's..."
type input "My sister "Titty fucks" my girlfriend anytime she want's..."
type textarea "My sister "Titty fucks" my girlfriend anytime she want's..."
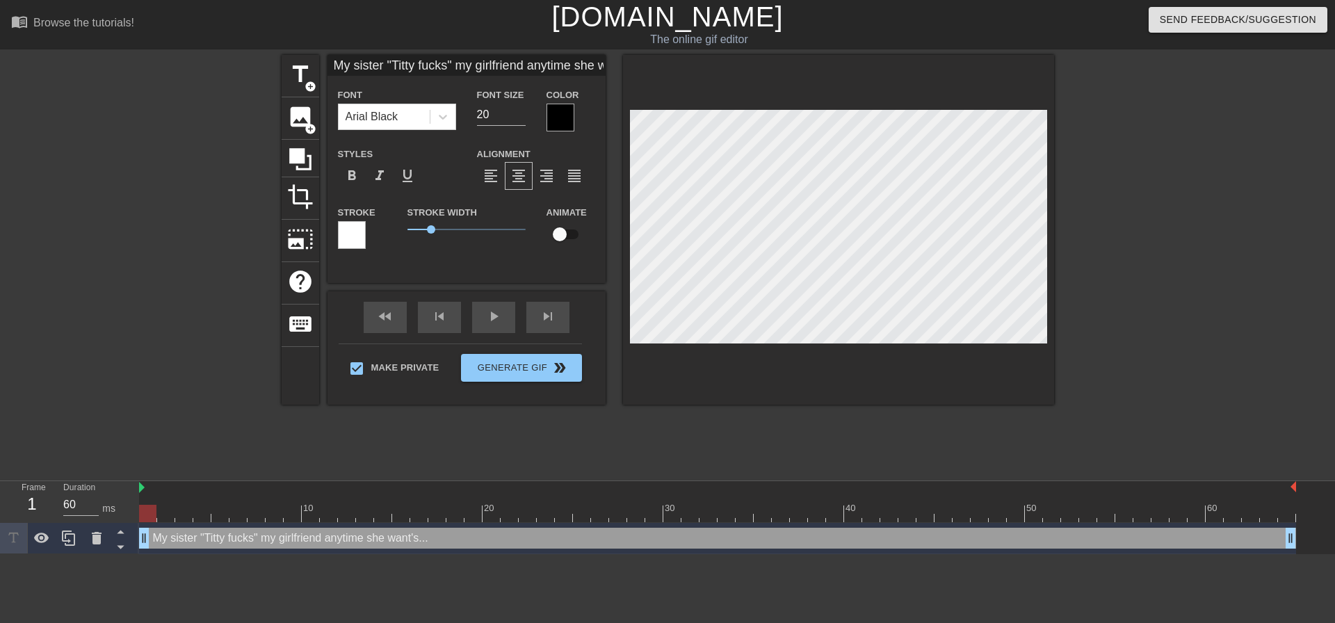
scroll to position [8, 1]
type input "My sister "Titty fucks" my girlfriend anytime she want's...b"
type textarea "My sister "Titty fucks" my girlfriend anytime she want's... bu"
type input "My sister "Titty fucks" my girlfriend anytime she want's...b"
type textarea "My sister "Titty fucks" my girlfriend anytime she want's... b"
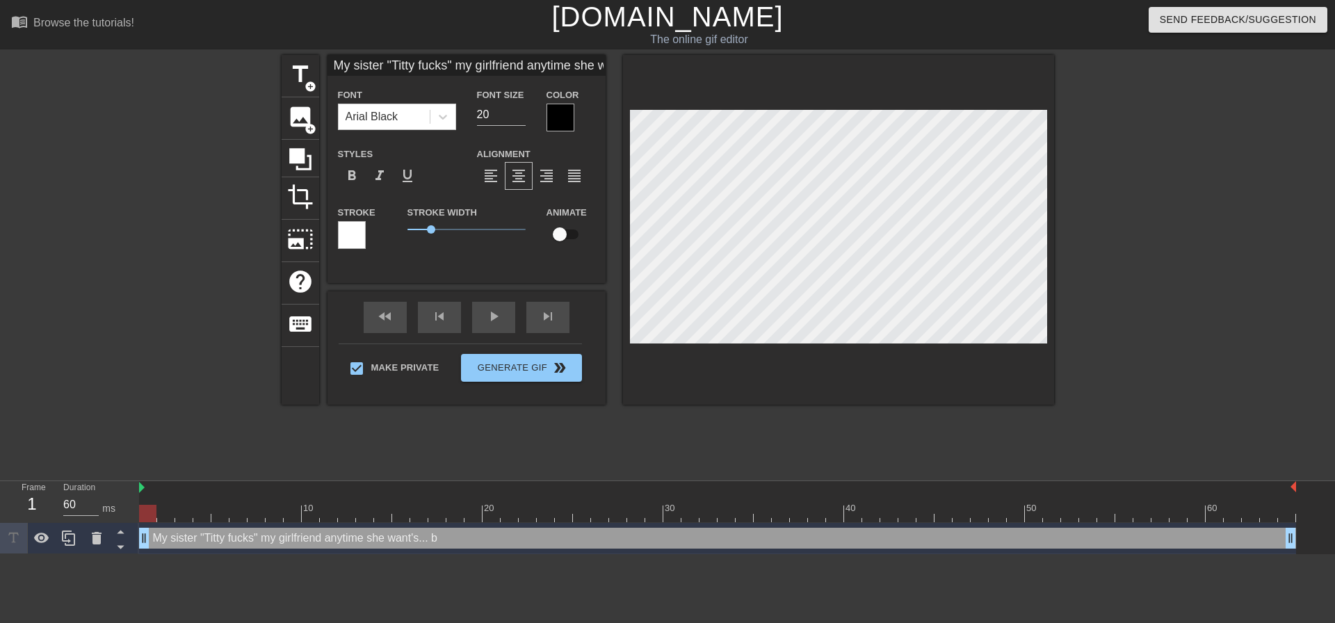
type input "My sister "Titty fucks" my girlfriend anytime she want's..."
type textarea "My sister "Titty fucks" my girlfriend anytime she want's..."
type input "My sister "Titty fucks" my girlfriend anytime she want's...B"
type textarea "My sister "Titty fucks" my girlfriend anytime she want's... B"
type input "My sister "Titty fucks" my girlfriend anytime she want's...Bu"
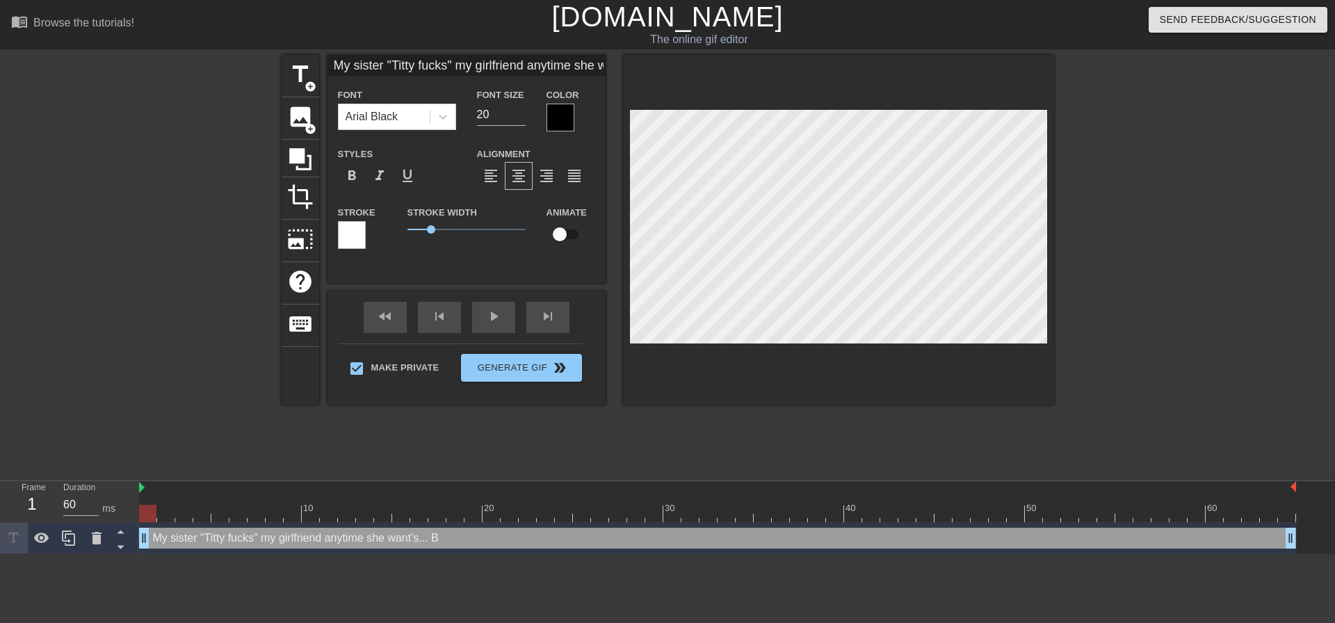
type textarea "My sister "Titty fucks" my girlfriend anytime she want's... But"
type input "My sister "Titty fucks" my girlfriend anytime she want's...But"
type textarea "My sister "Titty fucks" my girlfriend anytime she want's... But"
type input "My sister "Titty fucks" my girlfriend anytime she want's...But i"
type textarea "My sister "Titty fucks" my girlfriend anytime she want's... But i"
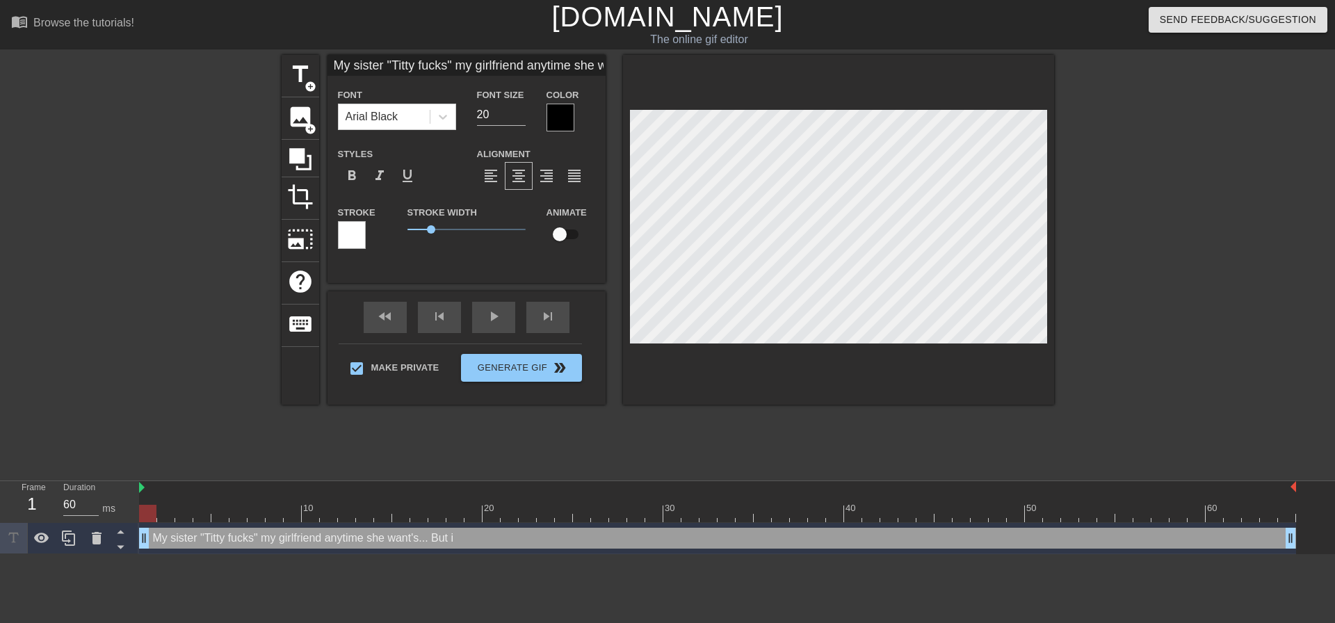
type input "My sister "Titty fucks" my girlfriend anytime she want's...But im"
type textarea "My sister "Titty fucks" my girlfriend anytime she want's... But im"
type input "My sister "Titty fucks" my girlfriend anytime she want's...But im"
type textarea "My sister "Titty fucks" my girlfriend anytime she want's... But im"
type input "My sister "Titty fucks" my girlfriend anytime she want's...But im o"
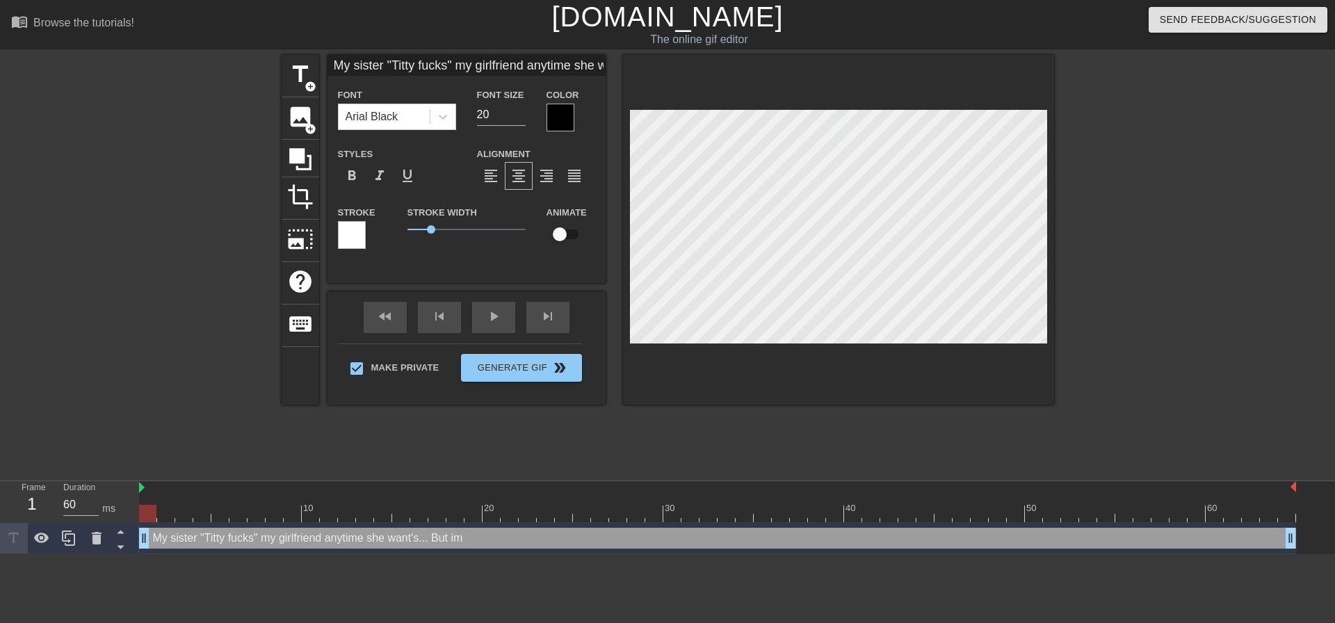
type textarea "My sister "Titty fucks" my girlfriend anytime she want's... But im o"
type input "My sister "Titty fucks" my girlfriend anytime she want's...But im on"
type textarea "My sister "Titty fucks" my girlfriend anytime she want's... But im on"
type input "My sister "Titty fucks" my girlfriend anytime she want's...But im onl"
type textarea "My sister "Titty fucks" my girlfriend anytime she want's... But im onl"
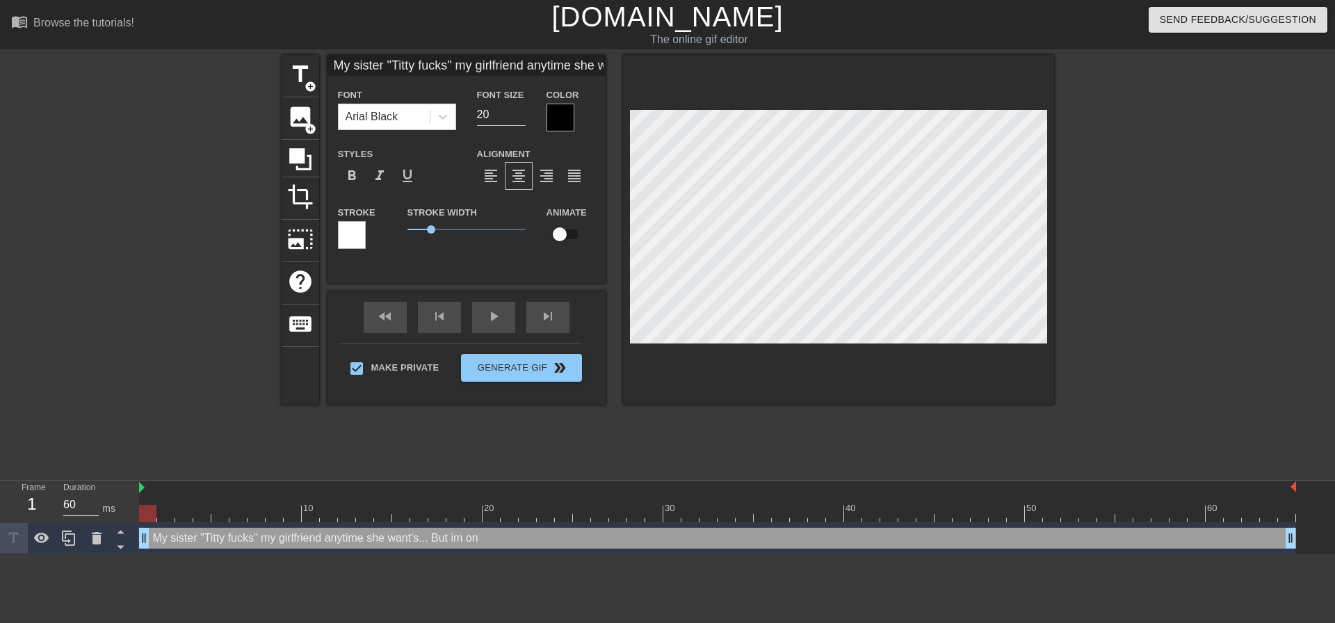
type input "My sister "Titty fucks" my girlfriend anytime she want's...But im only"
type textarea "My sister "Titty fucks" my girlfriend anytime she want's... But im only"
type input "My sister "Titty fucks" my girlfriend anytime she want's...But im only"
type textarea "My sister "Titty fucks" my girlfriend anytime she want's... But im only"
type input "My sister "Titty fucks" my girlfriend anytime she want's...But im only a"
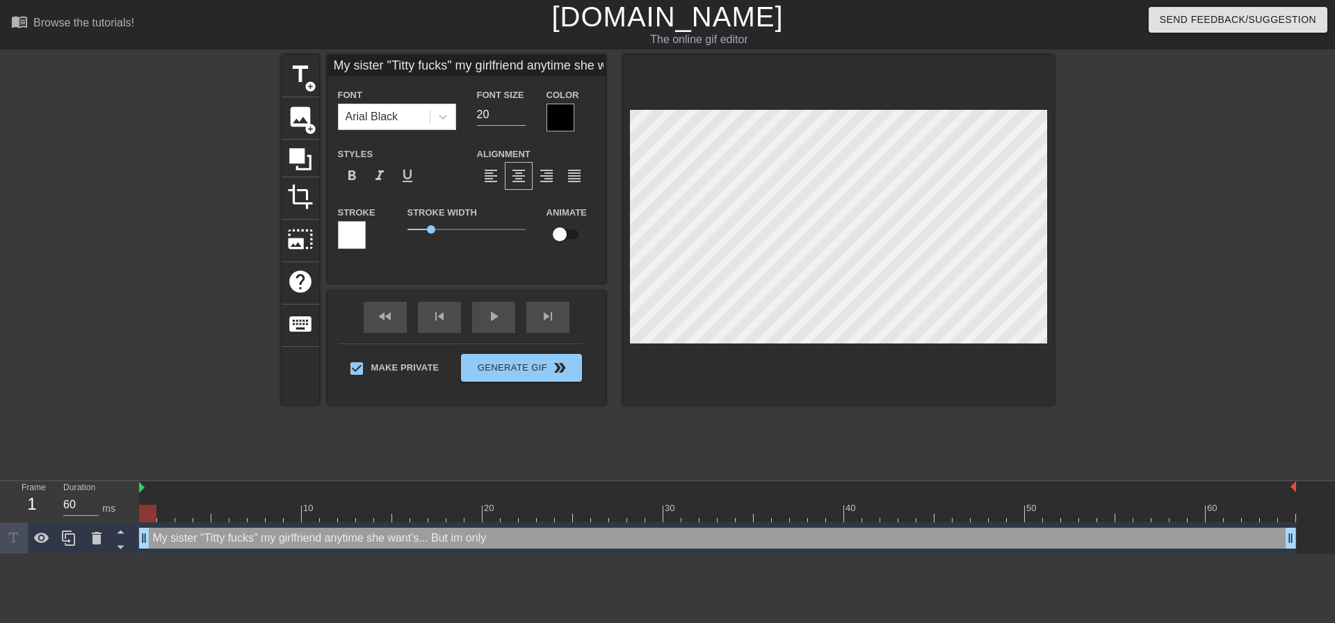
type textarea "My sister "Titty fucks" my girlfriend anytime she want's... But im only a"
type input "My sister "Titty fucks" my girlfriend anytime she want's...But im only al"
type textarea "My sister "Titty fucks" my girlfriend anytime she want's... But im only al"
type input "My sister "Titty fucks" my girlfriend anytime she want's...But im only all"
type textarea "My sister "Titty fucks" my girlfriend anytime she want's... But im only all"
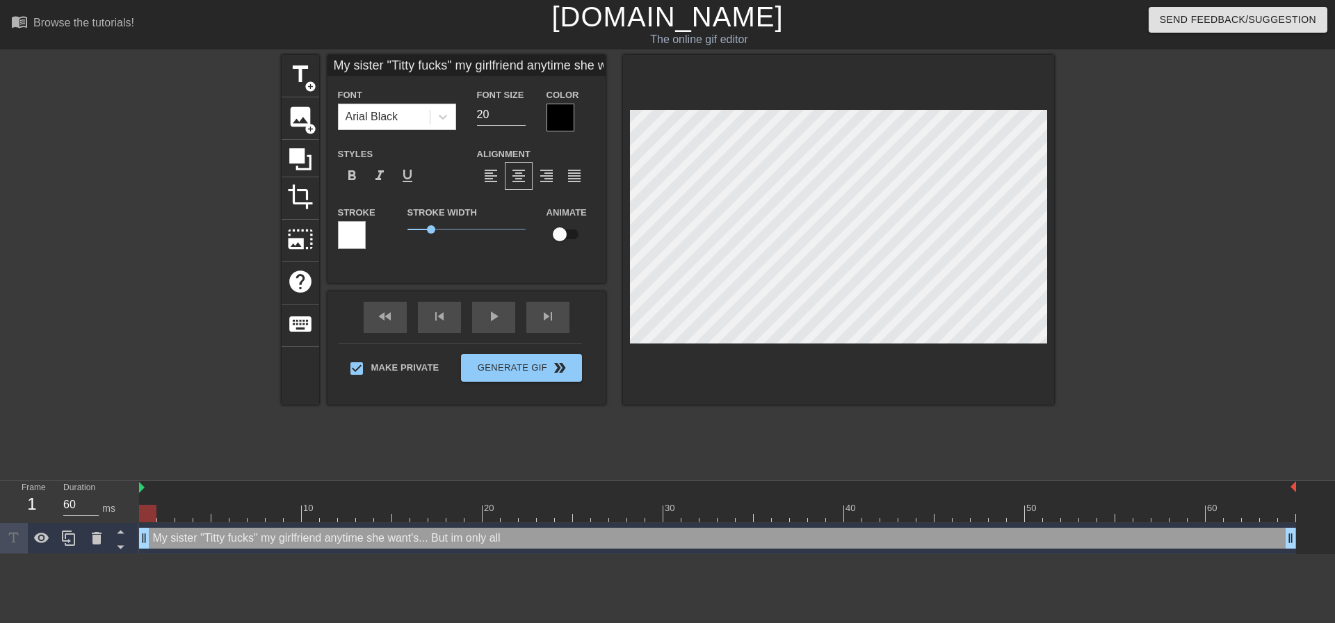
type input "My sister "Titty fucks" my girlfriend anytime she want's...But im only allo"
type textarea "My sister "Titty fucks" my girlfriend anytime she want's... But im only allo"
type input "My sister "Titty fucks" my girlfriend anytime she want's...But im only allow"
type textarea "My sister "Titty fucks" my girlfriend anytime she want's... But im only allow"
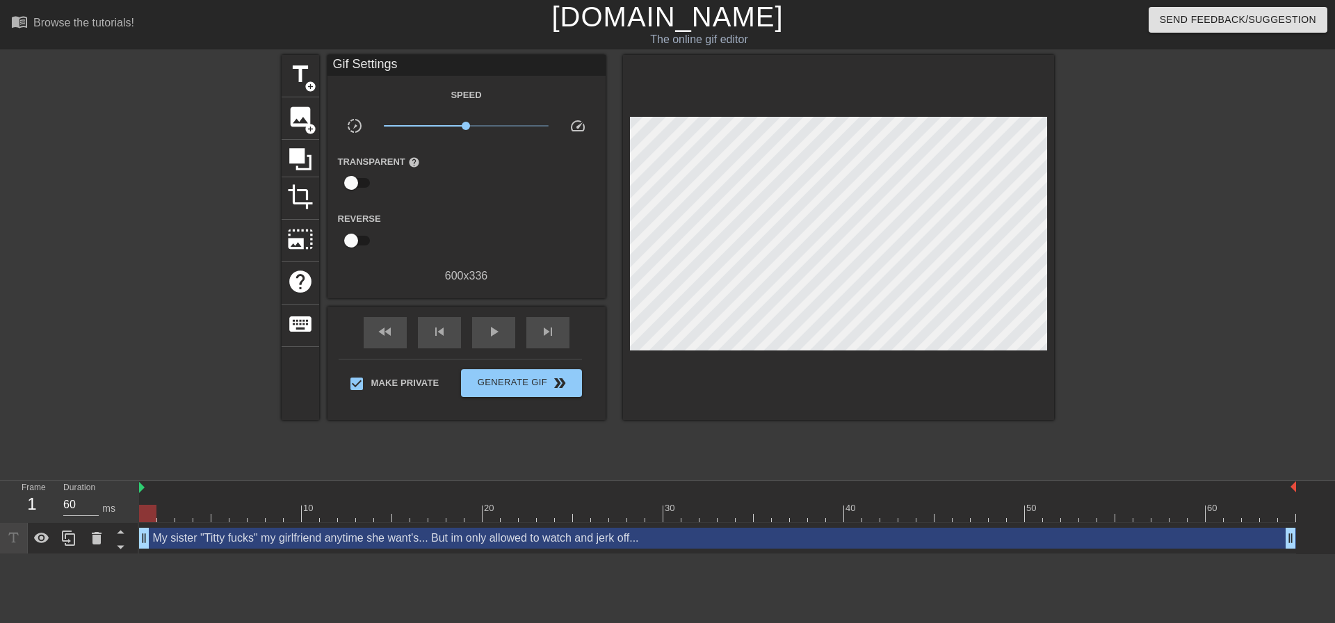
drag, startPoint x: 1181, startPoint y: 336, endPoint x: 1065, endPoint y: 312, distance: 117.8
click at [1180, 336] on div at bounding box center [1175, 263] width 209 height 417
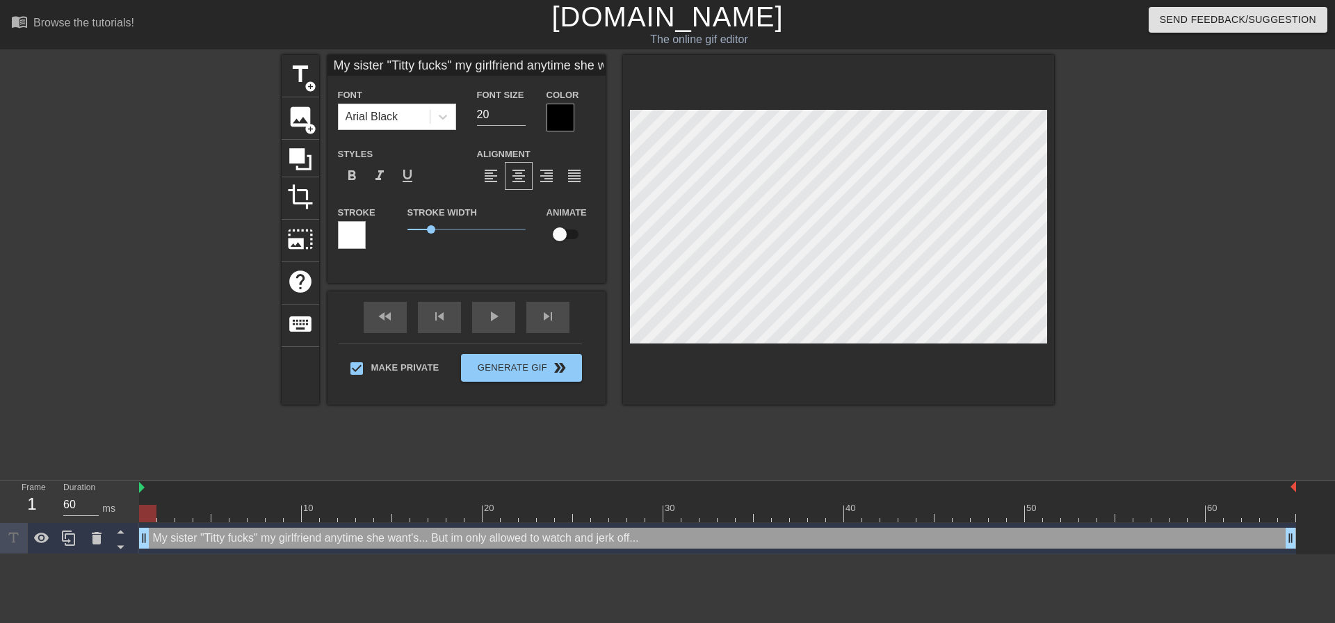
click at [1031, 355] on div at bounding box center [838, 230] width 431 height 350
click at [1080, 234] on div at bounding box center [1175, 263] width 209 height 417
click at [1046, 344] on div at bounding box center [838, 230] width 431 height 350
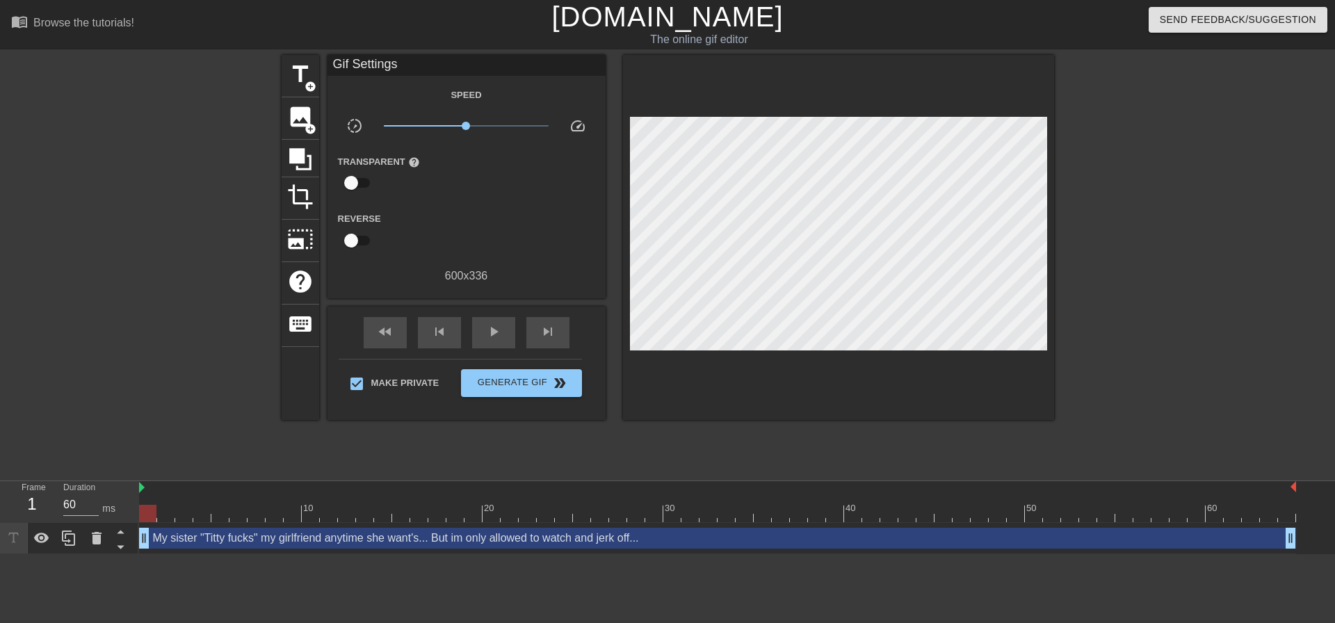
click at [1132, 292] on div at bounding box center [1175, 263] width 209 height 417
click at [580, 371] on button "Generate Gif double_arrow" at bounding box center [521, 383] width 120 height 28
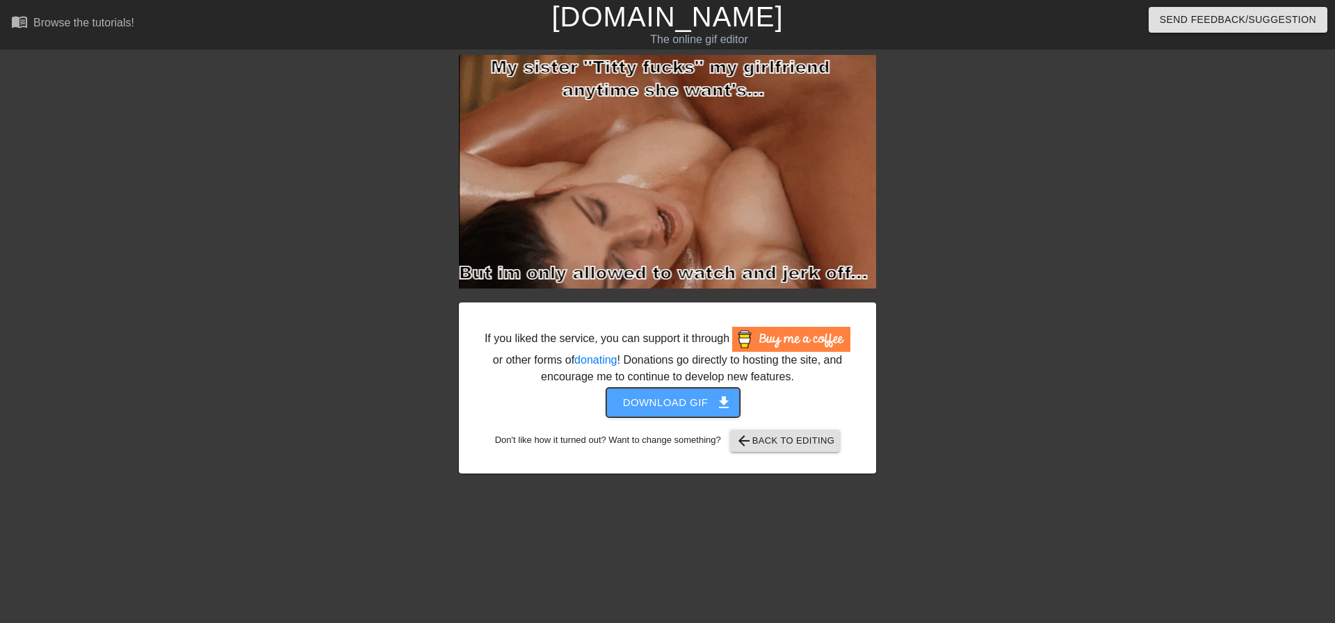
click at [648, 400] on span "Download gif get_app" at bounding box center [673, 403] width 101 height 18
